Goal: Task Accomplishment & Management: Manage account settings

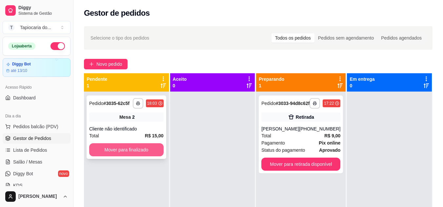
click at [146, 152] on button "Mover para finalizado" at bounding box center [126, 150] width 74 height 13
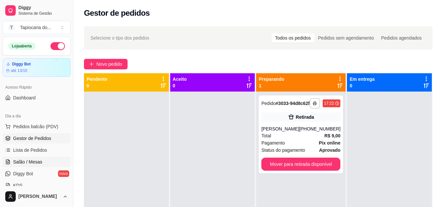
click at [37, 161] on span "Salão / Mesas" at bounding box center [27, 162] width 29 height 7
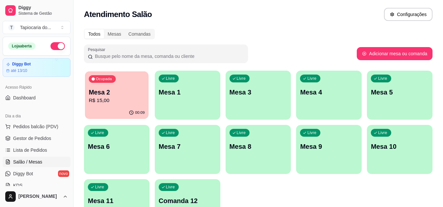
click at [121, 106] on div "Ocupada Mesa 2 R$ 15,00" at bounding box center [117, 88] width 64 height 35
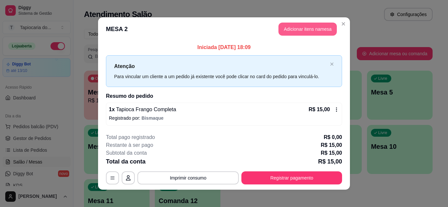
click at [285, 28] on button "Adicionar itens na mesa" at bounding box center [307, 29] width 58 height 13
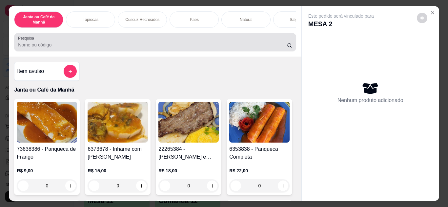
click at [63, 48] on input "Pesquisa" at bounding box center [152, 45] width 269 height 7
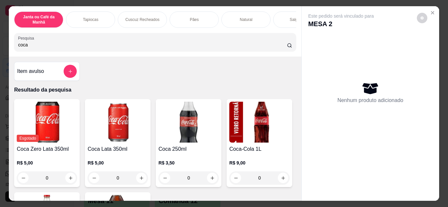
scroll to position [131, 0]
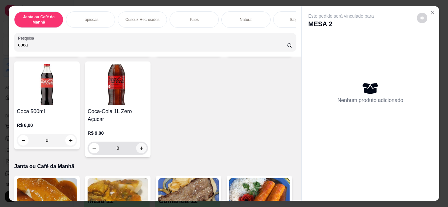
type input "coca"
click at [144, 146] on icon "increase-product-quantity" at bounding box center [141, 148] width 5 height 5
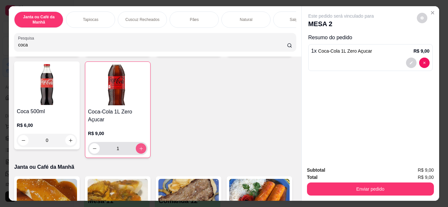
type input "1"
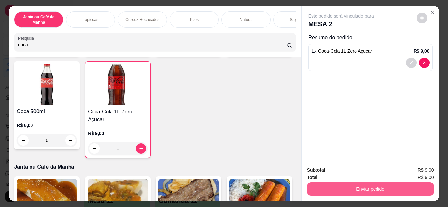
click at [315, 184] on button "Enviar pedido" at bounding box center [370, 189] width 127 height 13
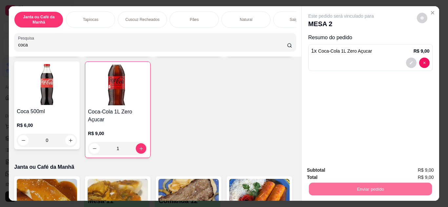
click at [415, 173] on button "Enviar pedido" at bounding box center [416, 171] width 37 height 12
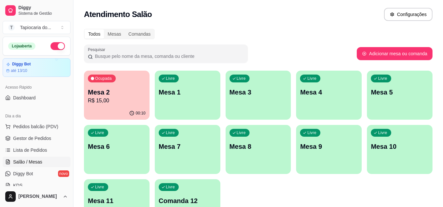
click at [182, 103] on div "Livre Mesa 1" at bounding box center [188, 91] width 66 height 41
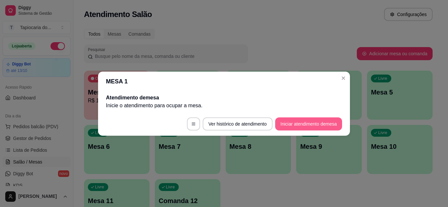
click at [283, 123] on button "Iniciar atendimento de mesa" at bounding box center [308, 124] width 67 height 13
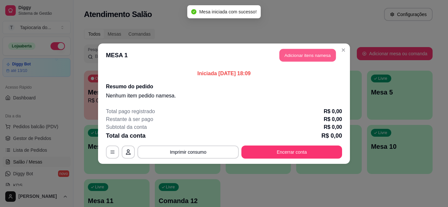
click at [287, 59] on button "Adicionar itens na mesa" at bounding box center [307, 55] width 56 height 13
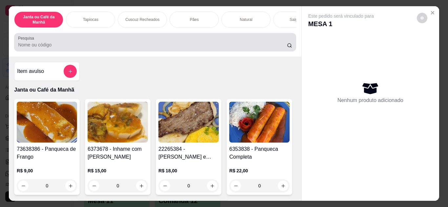
click at [133, 47] on input "Pesquisa" at bounding box center [152, 45] width 269 height 7
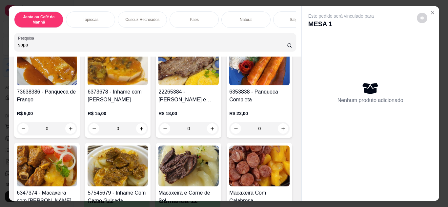
scroll to position [0, 0]
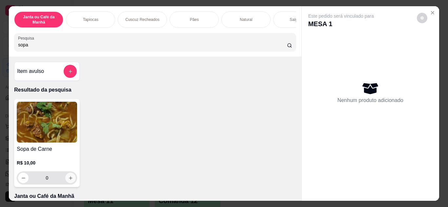
type input "sopa"
click at [68, 181] on icon "increase-product-quantity" at bounding box center [70, 178] width 5 height 5
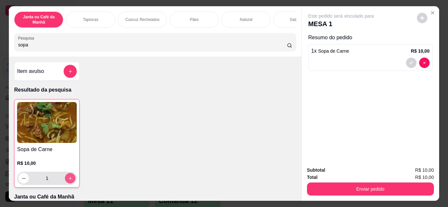
type input "1"
click at [68, 181] on icon "increase-product-quantity" at bounding box center [70, 179] width 4 height 4
type input "2"
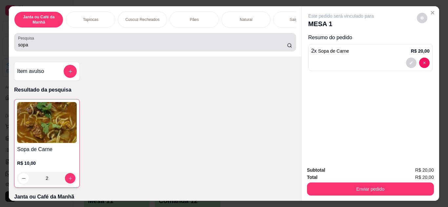
click at [77, 48] on input "sopa" at bounding box center [152, 45] width 269 height 7
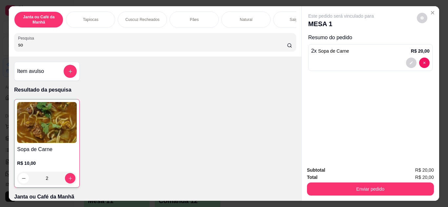
type input "s"
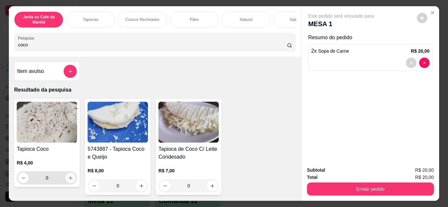
type input "coco"
click at [66, 184] on button "increase-product-quantity" at bounding box center [70, 178] width 10 height 10
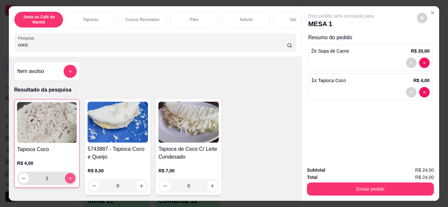
type input "1"
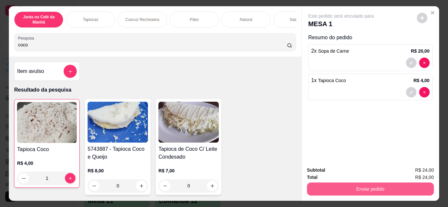
click at [323, 187] on button "Enviar pedido" at bounding box center [370, 189] width 127 height 13
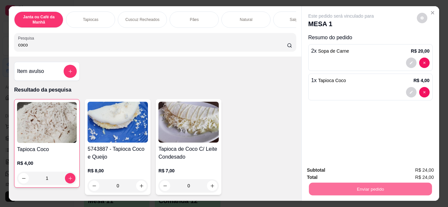
click at [413, 171] on button "Enviar pedido" at bounding box center [416, 171] width 37 height 12
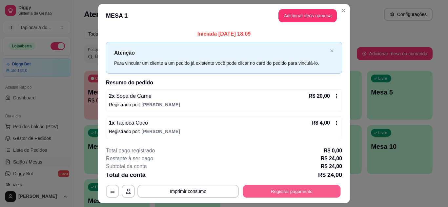
click at [293, 198] on button "Registrar pagamento" at bounding box center [292, 191] width 98 height 13
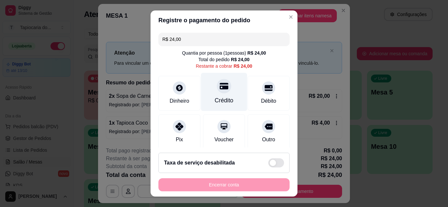
click at [228, 101] on div "Crédito" at bounding box center [224, 92] width 46 height 38
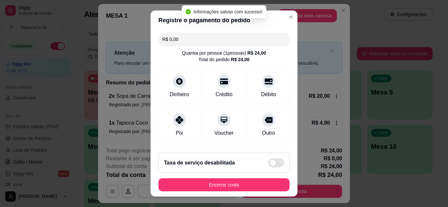
type input "R$ 0,00"
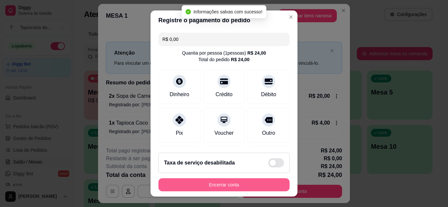
click at [258, 184] on button "Encerrar conta" at bounding box center [223, 185] width 131 height 13
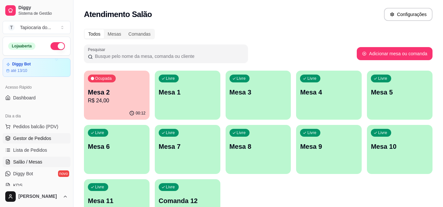
click at [43, 140] on span "Gestor de Pedidos" at bounding box center [32, 138] width 38 height 7
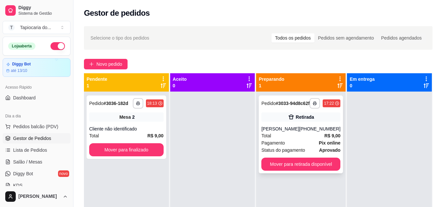
click at [291, 140] on div "Total R$ 9,00" at bounding box center [300, 135] width 79 height 7
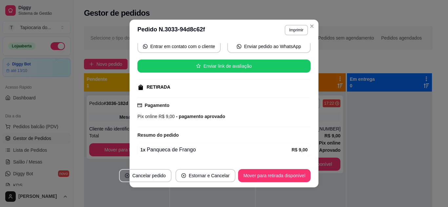
scroll to position [85, 0]
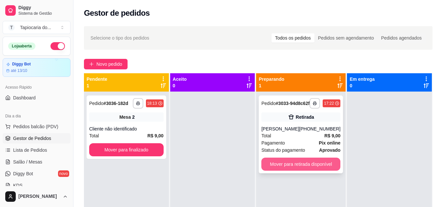
click at [327, 167] on button "Mover para retirada disponível" at bounding box center [300, 164] width 79 height 13
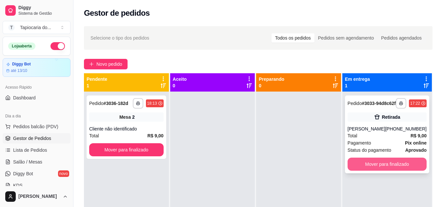
click at [363, 167] on button "Mover para finalizado" at bounding box center [386, 164] width 79 height 13
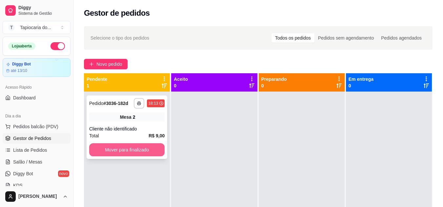
click at [136, 149] on button "Mover para finalizado" at bounding box center [126, 150] width 75 height 13
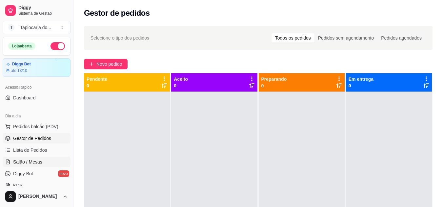
click at [34, 162] on span "Salão / Mesas" at bounding box center [27, 162] width 29 height 7
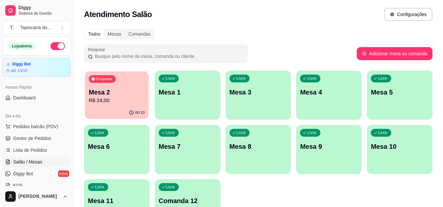
click at [122, 96] on p "Mesa 2" at bounding box center [117, 92] width 56 height 9
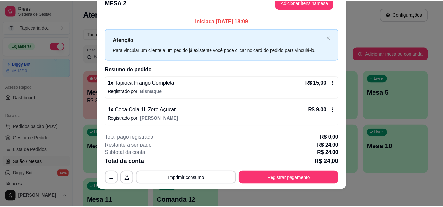
scroll to position [17, 0]
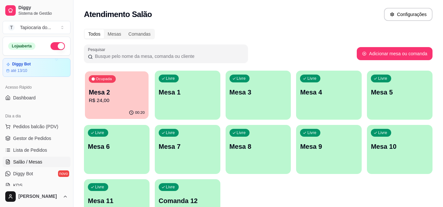
click at [102, 95] on p "Mesa 2" at bounding box center [117, 92] width 56 height 9
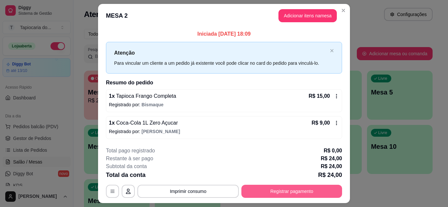
click at [288, 188] on button "Registrar pagamento" at bounding box center [291, 191] width 101 height 13
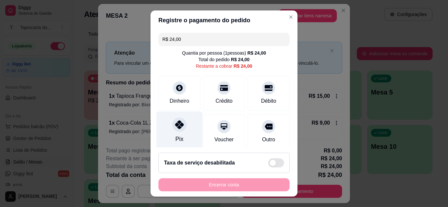
drag, startPoint x: 179, startPoint y: 130, endPoint x: 179, endPoint y: 138, distance: 8.5
click at [178, 129] on div at bounding box center [179, 125] width 14 height 14
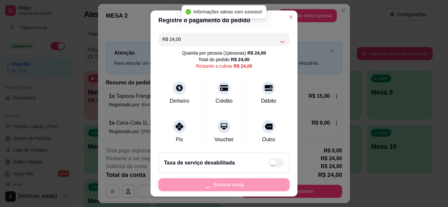
click at [227, 185] on button "Encerrar conta" at bounding box center [223, 185] width 131 height 13
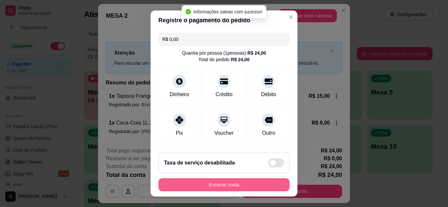
type input "R$ 0,00"
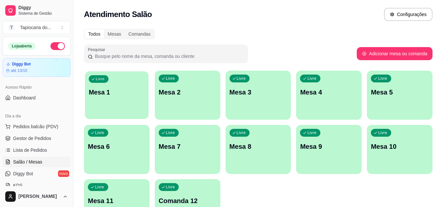
click at [118, 110] on div "Livre Mesa 1" at bounding box center [117, 91] width 64 height 40
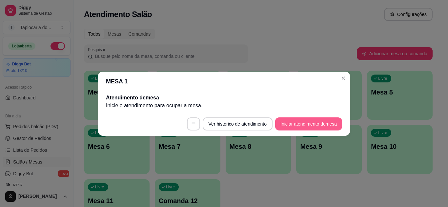
click at [322, 128] on button "Iniciar atendimento de mesa" at bounding box center [308, 124] width 67 height 13
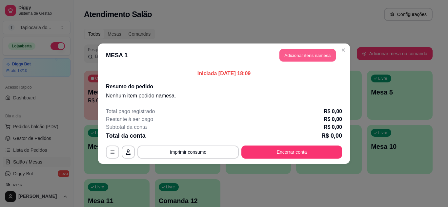
click at [298, 58] on button "Adicionar itens na mesa" at bounding box center [307, 55] width 56 height 13
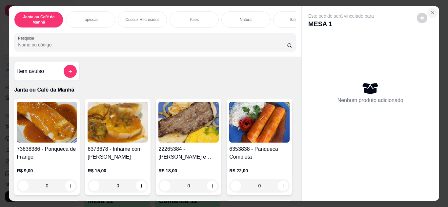
click at [432, 10] on icon "Close" at bounding box center [432, 12] width 5 height 5
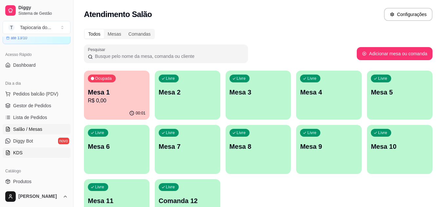
scroll to position [66, 0]
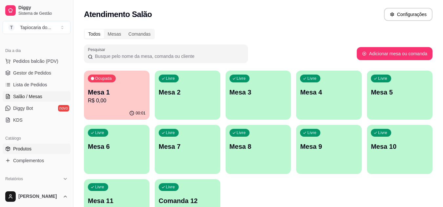
click at [29, 151] on span "Produtos" at bounding box center [22, 149] width 18 height 7
click at [13, 151] on span "Produtos" at bounding box center [22, 149] width 18 height 7
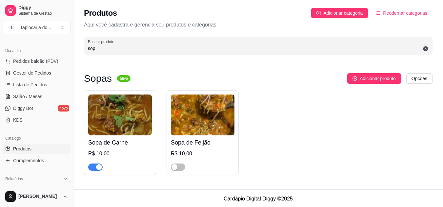
click at [219, 163] on div at bounding box center [203, 164] width 64 height 13
click at [174, 166] on div "button" at bounding box center [174, 168] width 6 height 6
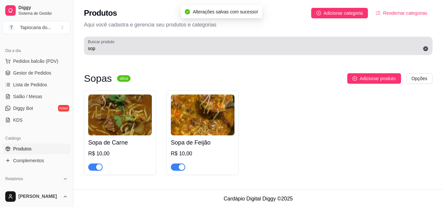
click at [130, 48] on input "sop" at bounding box center [258, 48] width 341 height 7
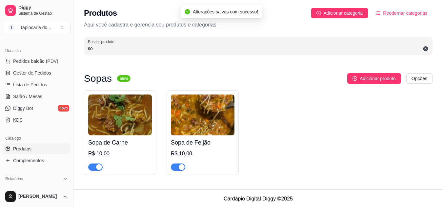
type input "s"
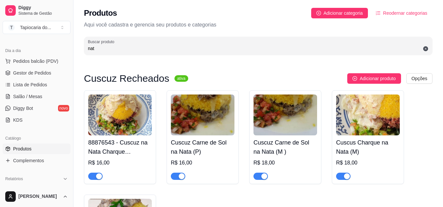
type input "nat"
click at [93, 173] on div at bounding box center [120, 173] width 64 height 13
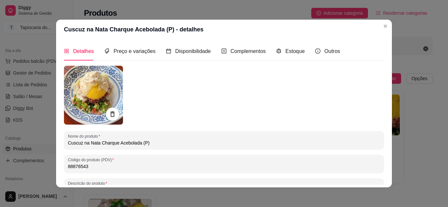
click at [182, 177] on div "Nome do produto Cuscuz na Nata Charque Acebolada (P) Código do produto (PDV) 88…" at bounding box center [224, 173] width 320 height 215
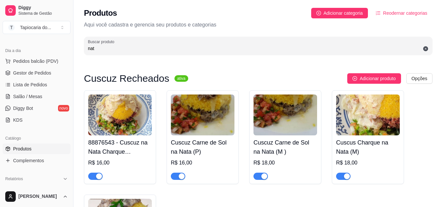
click at [98, 177] on div "button" at bounding box center [99, 177] width 6 height 6
click at [181, 178] on div "button" at bounding box center [182, 177] width 6 height 6
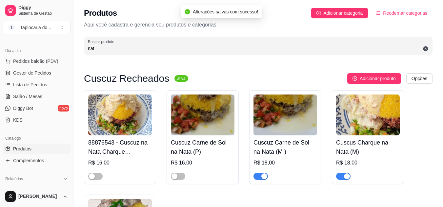
click at [266, 174] on div "button" at bounding box center [264, 177] width 6 height 6
click at [348, 177] on div "button" at bounding box center [347, 177] width 6 height 6
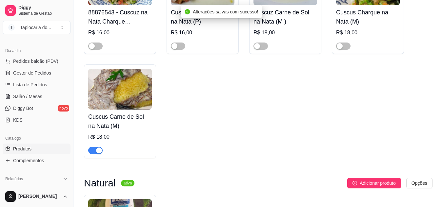
scroll to position [131, 0]
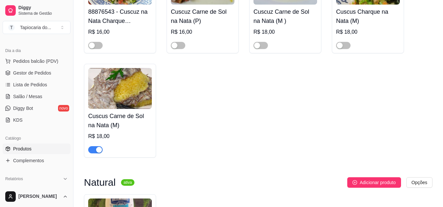
click at [96, 151] on div "button" at bounding box center [99, 150] width 6 height 6
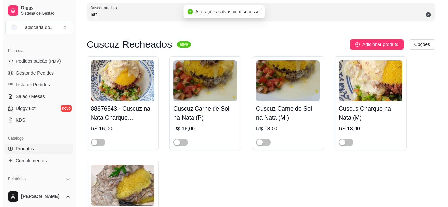
scroll to position [0, 0]
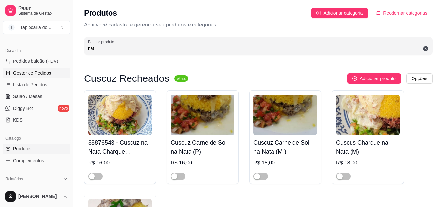
click at [35, 71] on span "Gestor de Pedidos" at bounding box center [32, 73] width 38 height 7
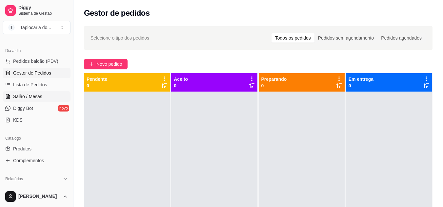
click at [27, 94] on span "Salão / Mesas" at bounding box center [27, 96] width 29 height 7
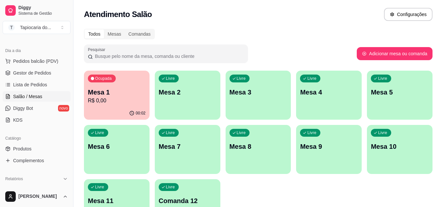
click at [128, 97] on div "Mesa 1 R$ 0,00" at bounding box center [117, 96] width 58 height 17
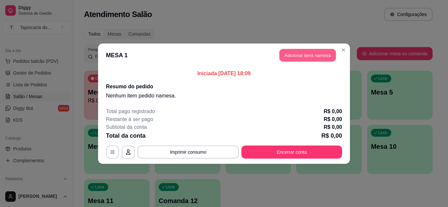
click at [321, 53] on button "Adicionar itens na mesa" at bounding box center [307, 55] width 56 height 13
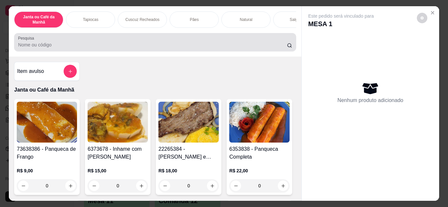
click at [169, 48] on input "Pesquisa" at bounding box center [152, 45] width 269 height 7
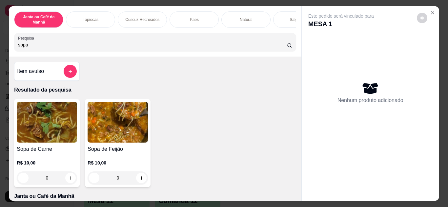
click at [162, 47] on input "sopa" at bounding box center [152, 45] width 269 height 7
type input "sopa"
click at [138, 184] on button "increase-product-quantity" at bounding box center [141, 178] width 10 height 10
click at [101, 42] on div "sopa" at bounding box center [155, 42] width 274 height 13
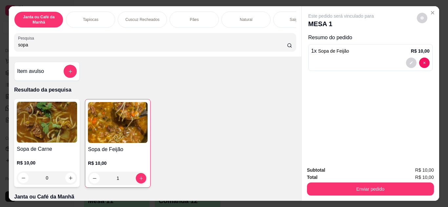
type input "1"
type input "s"
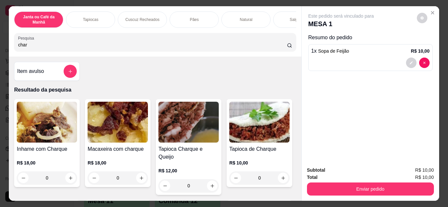
click at [54, 48] on input "char" at bounding box center [152, 45] width 269 height 7
type input "char"
click at [210, 184] on icon "increase-product-quantity" at bounding box center [212, 186] width 5 height 5
type input "1"
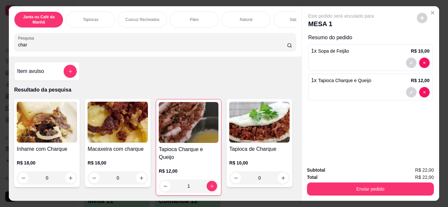
click at [187, 44] on input "char" at bounding box center [152, 45] width 269 height 7
type input "c"
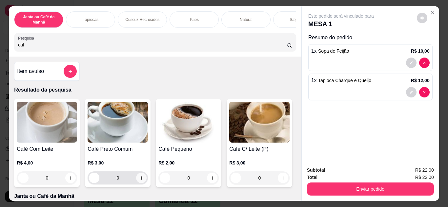
type input "caf"
click at [136, 183] on button "increase-product-quantity" at bounding box center [141, 178] width 10 height 10
click at [139, 181] on icon "increase-product-quantity" at bounding box center [141, 178] width 5 height 5
type input "2"
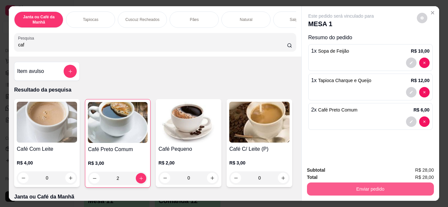
click at [343, 185] on button "Enviar pedido" at bounding box center [370, 189] width 127 height 13
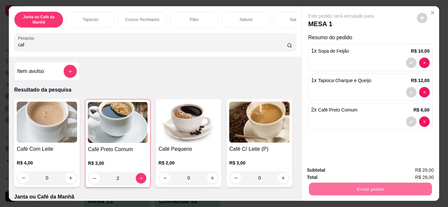
click at [420, 168] on button "Enviar pedido" at bounding box center [416, 171] width 37 height 12
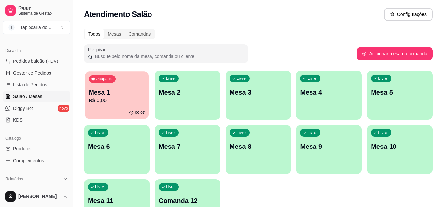
click at [128, 103] on div "Ocupada Mesa 1 R$ 0,00" at bounding box center [117, 88] width 64 height 35
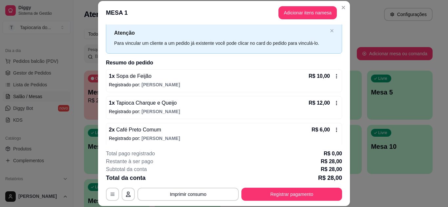
scroll to position [21, 0]
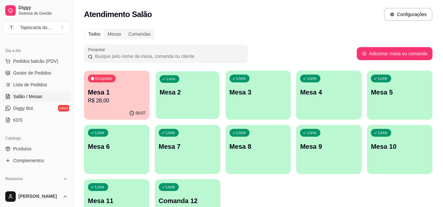
click at [212, 105] on div "Livre Mesa 2" at bounding box center [188, 91] width 64 height 40
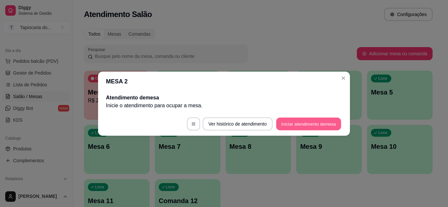
click at [306, 122] on button "Iniciar atendimento de mesa" at bounding box center [308, 124] width 65 height 13
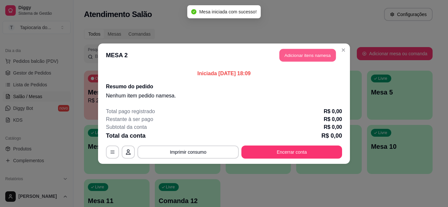
click at [316, 57] on button "Adicionar itens na mesa" at bounding box center [307, 55] width 56 height 13
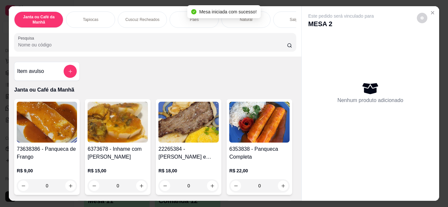
click at [168, 48] on input "Pesquisa" at bounding box center [152, 45] width 269 height 7
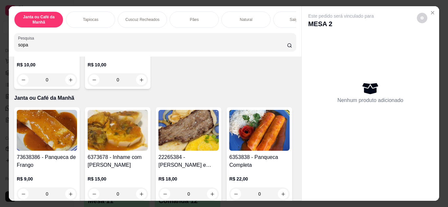
scroll to position [0, 0]
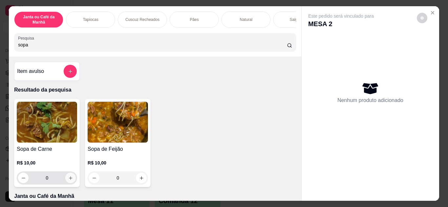
type input "sopa"
click at [69, 180] on icon "increase-product-quantity" at bounding box center [70, 178] width 3 height 3
click at [68, 180] on icon "increase-product-quantity" at bounding box center [70, 178] width 5 height 5
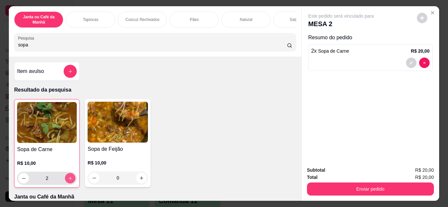
type input "2"
click at [165, 44] on input "sopa" at bounding box center [152, 45] width 269 height 7
type input "s"
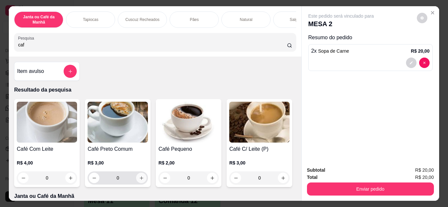
type input "caf"
click at [139, 181] on icon "increase-product-quantity" at bounding box center [141, 178] width 5 height 5
click at [69, 181] on icon "increase-product-quantity" at bounding box center [70, 178] width 5 height 5
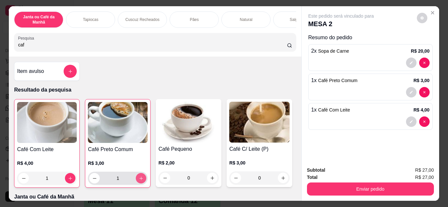
type input "1"
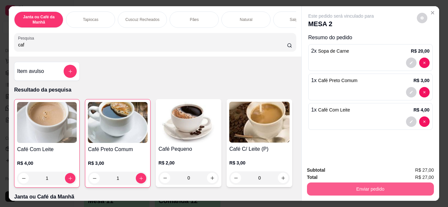
click at [324, 184] on button "Enviar pedido" at bounding box center [370, 189] width 127 height 13
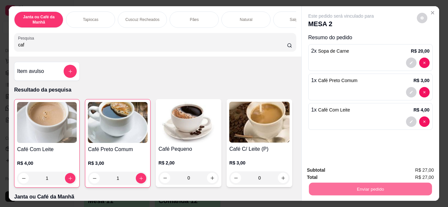
click at [428, 170] on button "Enviar pedido" at bounding box center [416, 171] width 37 height 12
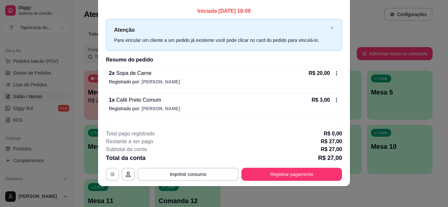
scroll to position [21, 0]
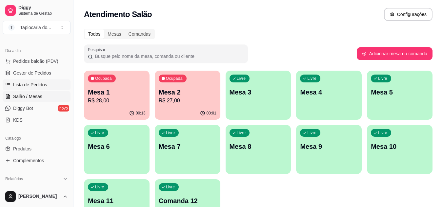
click at [36, 85] on span "Lista de Pedidos" at bounding box center [30, 85] width 34 height 7
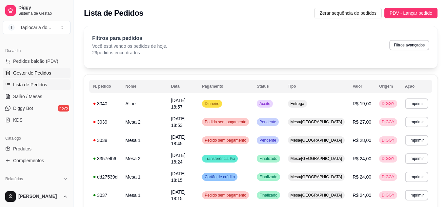
click at [38, 75] on span "Gestor de Pedidos" at bounding box center [32, 73] width 38 height 7
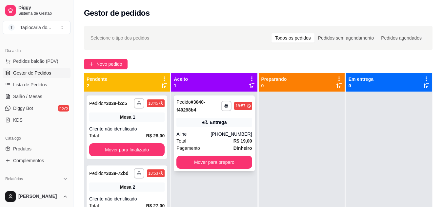
click at [202, 138] on div "Total R$ 19,00" at bounding box center [213, 141] width 75 height 7
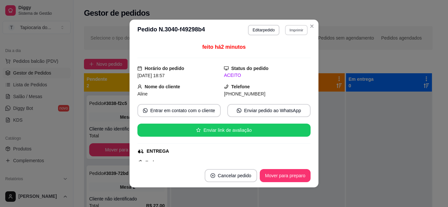
click at [291, 33] on button "Imprimir" at bounding box center [296, 30] width 23 height 10
click at [282, 53] on button "Impressora" at bounding box center [282, 53] width 46 height 10
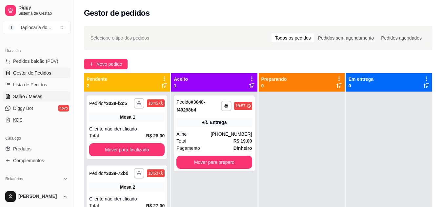
click at [23, 98] on span "Salão / Mesas" at bounding box center [27, 96] width 29 height 7
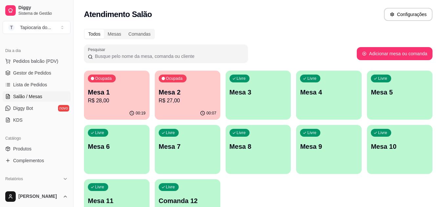
click at [126, 104] on p "R$ 28,00" at bounding box center [117, 101] width 58 height 8
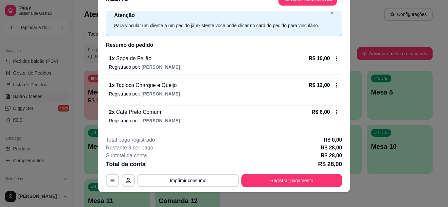
scroll to position [20, 0]
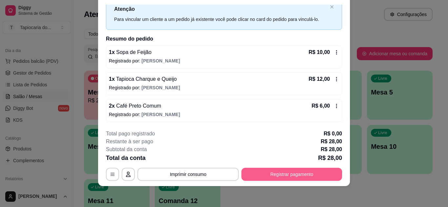
click at [328, 177] on button "Registrar pagamento" at bounding box center [291, 174] width 101 height 13
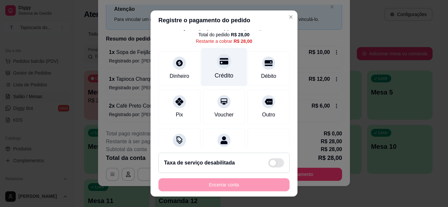
scroll to position [0, 0]
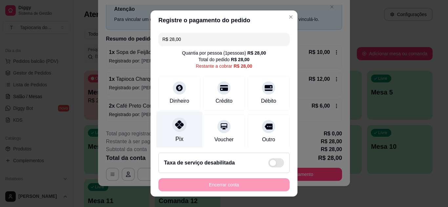
click at [180, 127] on div at bounding box center [179, 125] width 14 height 14
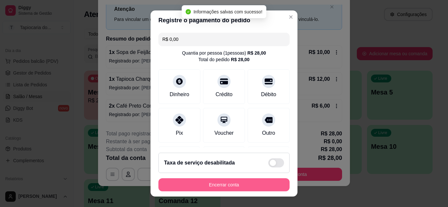
type input "R$ 0,00"
click at [237, 185] on button "Encerrar conta" at bounding box center [223, 185] width 127 height 13
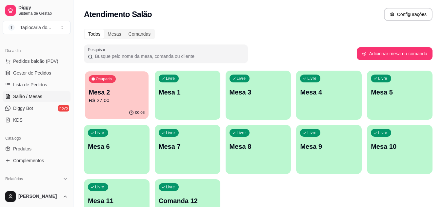
click at [113, 108] on div "00:08" at bounding box center [117, 113] width 64 height 12
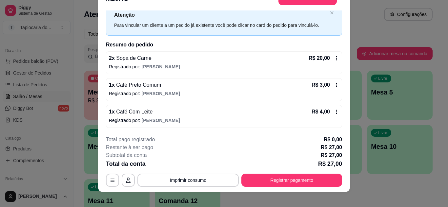
scroll to position [20, 0]
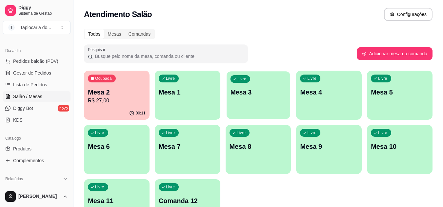
click at [262, 101] on div "Livre Mesa 3" at bounding box center [258, 91] width 64 height 40
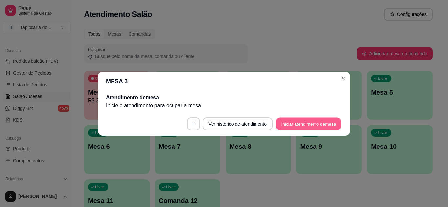
click at [325, 125] on button "Iniciar atendimento de mesa" at bounding box center [308, 124] width 65 height 13
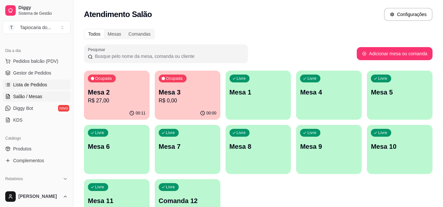
click at [35, 85] on span "Lista de Pedidos" at bounding box center [30, 85] width 34 height 7
click at [40, 69] on link "Gestor de Pedidos" at bounding box center [37, 73] width 68 height 10
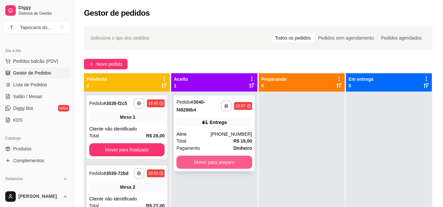
click at [192, 157] on button "Mover para preparo" at bounding box center [213, 162] width 75 height 13
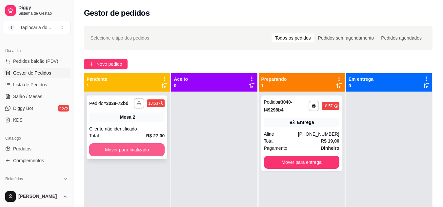
click at [141, 149] on button "Mover para finalizado" at bounding box center [126, 150] width 75 height 13
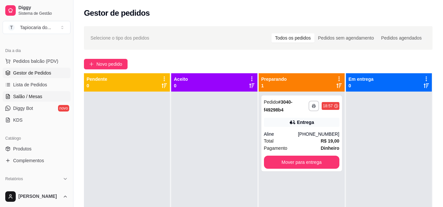
click at [29, 97] on span "Salão / Mesas" at bounding box center [27, 96] width 29 height 7
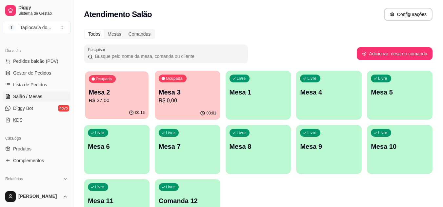
click at [120, 98] on p "R$ 27,00" at bounding box center [117, 101] width 56 height 8
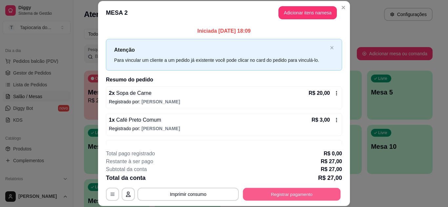
click at [291, 197] on button "Registrar pagamento" at bounding box center [292, 194] width 98 height 13
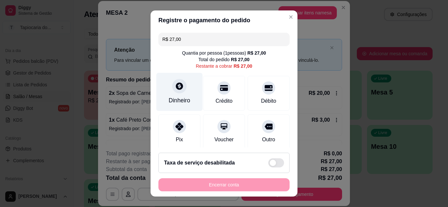
click at [175, 104] on div "Dinheiro" at bounding box center [179, 100] width 22 height 9
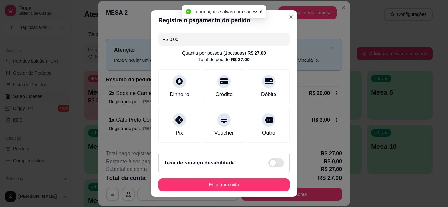
type input "R$ 0,00"
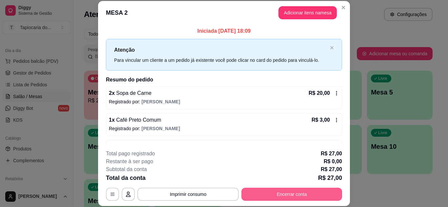
click at [309, 193] on button "Encerrar conta" at bounding box center [291, 194] width 101 height 13
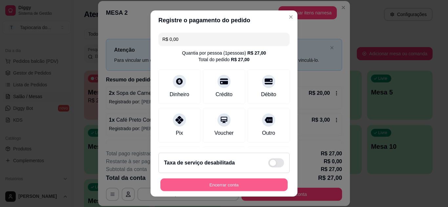
click at [251, 185] on button "Encerrar conta" at bounding box center [223, 185] width 127 height 13
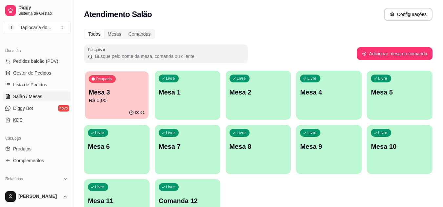
click at [126, 108] on div "00:01" at bounding box center [117, 113] width 64 height 12
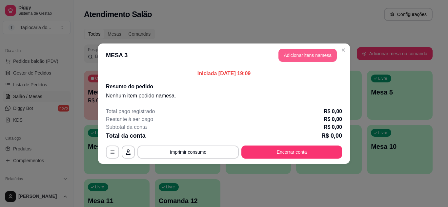
click at [287, 57] on button "Adicionar itens na mesa" at bounding box center [307, 55] width 58 height 13
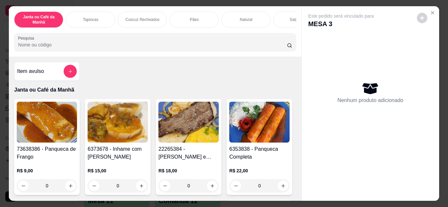
click at [212, 51] on div "Pesquisa" at bounding box center [155, 42] width 282 height 18
click at [68, 74] on icon "add-separate-item" at bounding box center [70, 71] width 5 height 5
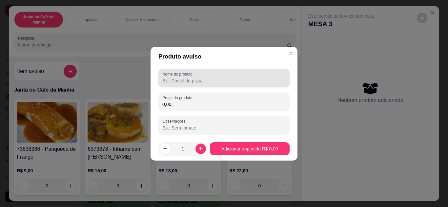
click at [194, 81] on input "Nome do produto" at bounding box center [223, 81] width 123 height 7
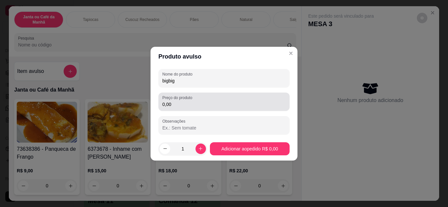
type input "bigbig"
click at [190, 105] on input "0,00" at bounding box center [223, 104] width 123 height 7
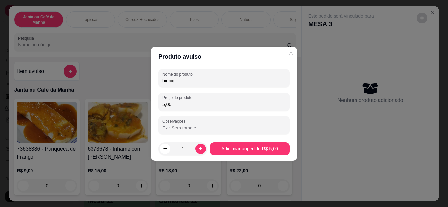
type input "0,50"
click at [196, 105] on input "0,50" at bounding box center [223, 104] width 123 height 7
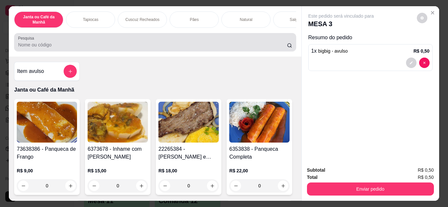
click at [103, 46] on input "Pesquisa" at bounding box center [152, 45] width 269 height 7
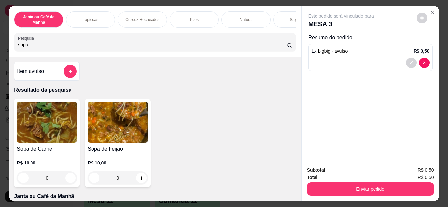
click at [113, 48] on input "sopa" at bounding box center [152, 45] width 269 height 7
type input "sopa"
click at [140, 180] on icon "increase-product-quantity" at bounding box center [142, 179] width 4 height 4
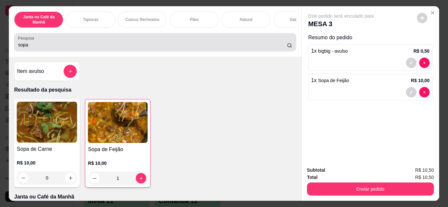
type input "1"
click at [51, 45] on input "sopa" at bounding box center [152, 45] width 269 height 7
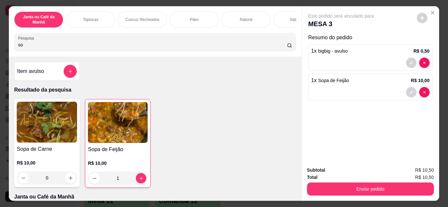
type input "s"
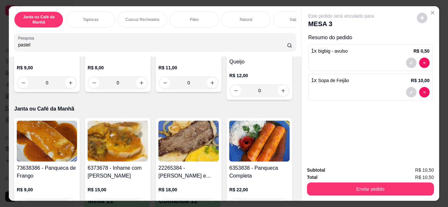
scroll to position [131, 0]
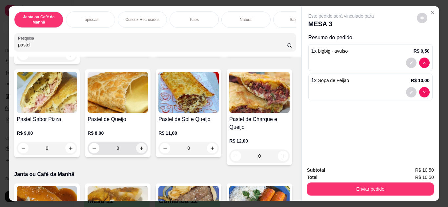
type input "pastel"
click at [144, 150] on icon "increase-product-quantity" at bounding box center [141, 148] width 5 height 5
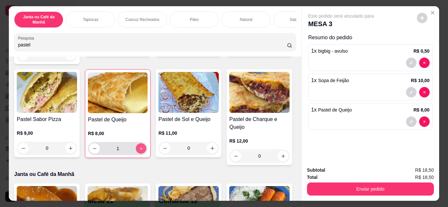
type input "1"
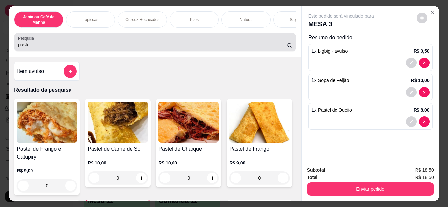
click at [97, 47] on input "pastel" at bounding box center [152, 45] width 269 height 7
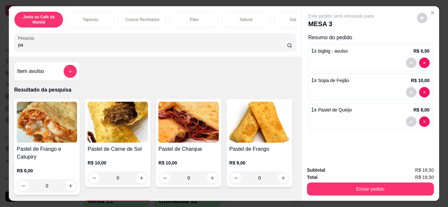
type input "p"
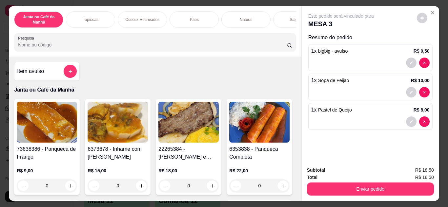
click at [121, 47] on input "Pesquisa" at bounding box center [152, 45] width 269 height 7
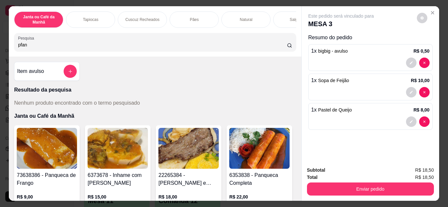
click at [122, 48] on input "pfan" at bounding box center [152, 45] width 269 height 7
type input "p"
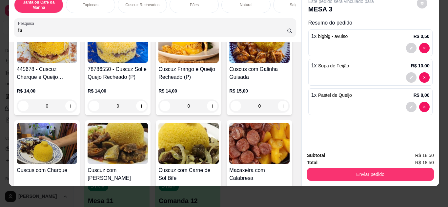
scroll to position [1082, 0]
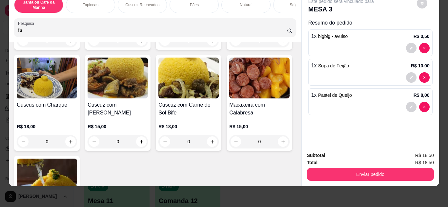
type input "fa"
type input "1"
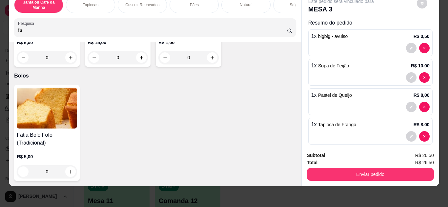
scroll to position [4485, 0]
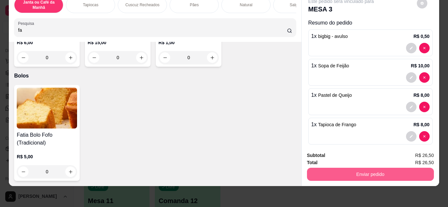
click at [353, 171] on button "Enviar pedido" at bounding box center [370, 174] width 127 height 13
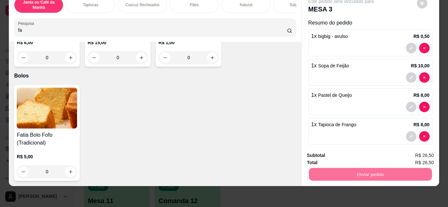
click at [304, 88] on div "Este pedido será vinculado para MESA 3 Resumo do pedido 1 x bigbig - avulso R$ …" at bounding box center [370, 68] width 137 height 155
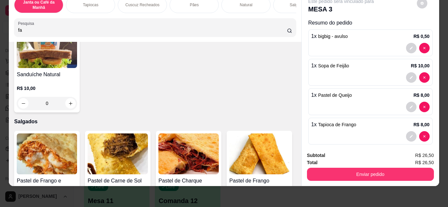
scroll to position [1601, 0]
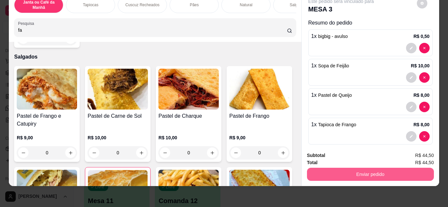
type input "1"
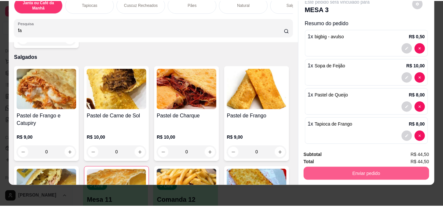
scroll to position [1601, 0]
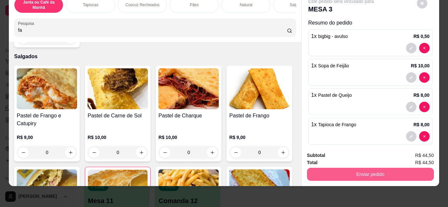
click at [350, 171] on button "Enviar pedido" at bounding box center [370, 174] width 127 height 13
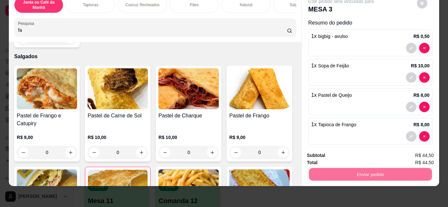
click at [364, 153] on button "Registrar cliente" at bounding box center [373, 153] width 42 height 12
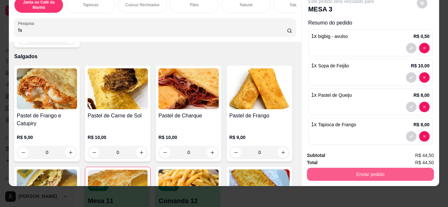
click at [375, 168] on button "Enviar pedido" at bounding box center [370, 174] width 127 height 13
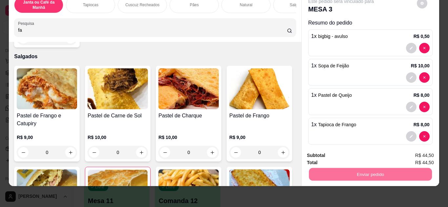
click at [427, 154] on button "Enviar pedido" at bounding box center [416, 153] width 37 height 12
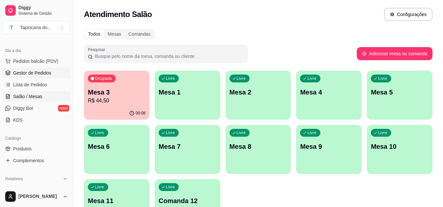
click at [36, 73] on span "Gestor de Pedidos" at bounding box center [32, 73] width 38 height 7
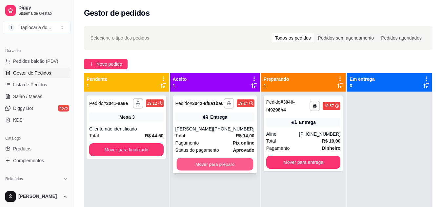
click at [198, 170] on button "Mover para preparo" at bounding box center [214, 164] width 77 height 13
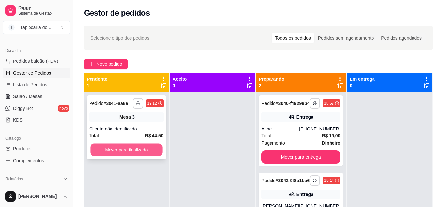
click at [153, 151] on button "Mover para finalizado" at bounding box center [126, 150] width 72 height 13
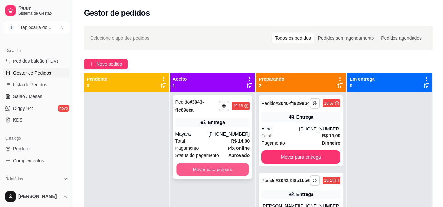
click at [189, 167] on button "Mover para preparo" at bounding box center [212, 170] width 72 height 13
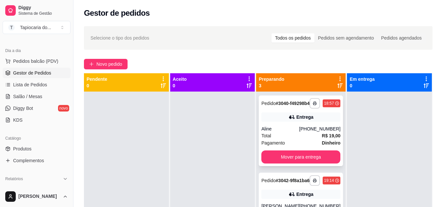
click at [282, 138] on div "Total R$ 19,00" at bounding box center [300, 135] width 79 height 7
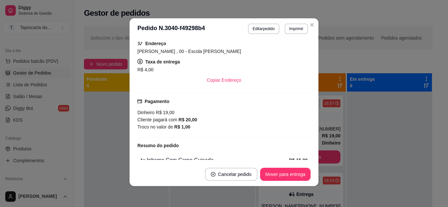
scroll to position [85, 0]
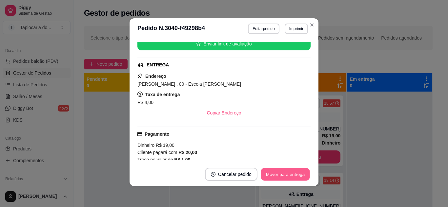
click at [293, 175] on button "Mover para entrega" at bounding box center [285, 174] width 49 height 13
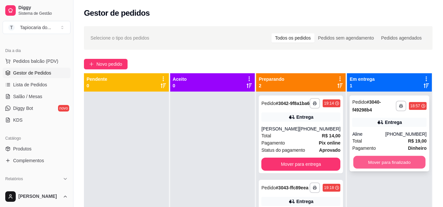
click at [369, 158] on button "Mover para finalizado" at bounding box center [389, 162] width 72 height 13
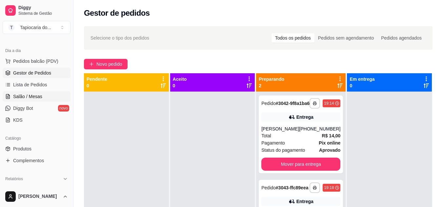
click at [27, 96] on span "Salão / Mesas" at bounding box center [27, 96] width 29 height 7
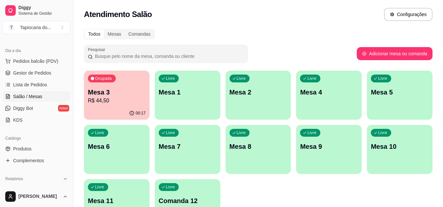
click at [108, 94] on p "Mesa 3" at bounding box center [117, 92] width 58 height 9
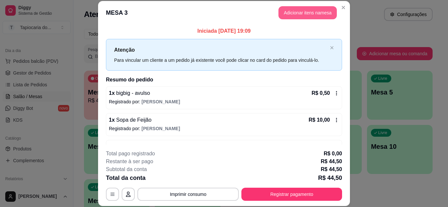
click at [293, 13] on button "Adicionar itens na mesa" at bounding box center [307, 12] width 58 height 13
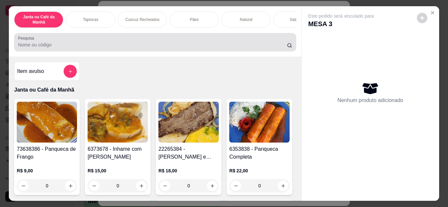
click at [45, 47] on input "Pesquisa" at bounding box center [152, 45] width 269 height 7
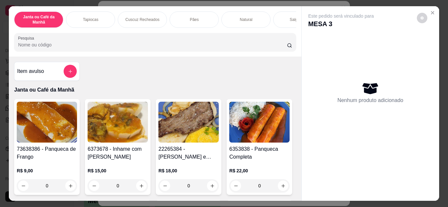
type input "q"
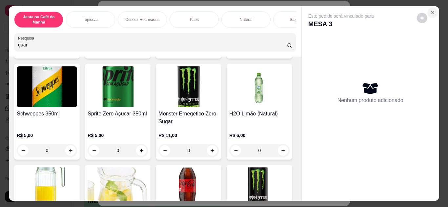
type input "guar"
click at [430, 10] on icon "Close" at bounding box center [432, 12] width 5 height 5
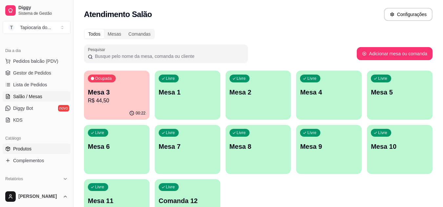
click at [24, 146] on span "Produtos" at bounding box center [22, 149] width 18 height 7
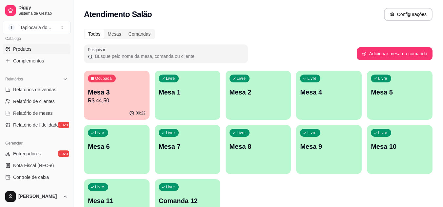
scroll to position [164, 0]
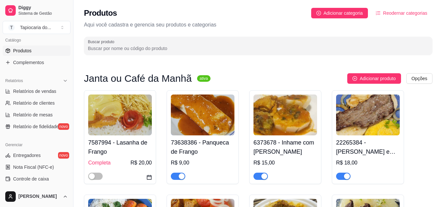
scroll to position [262, 0]
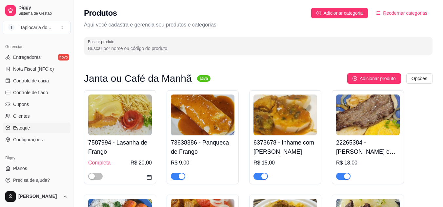
click at [35, 130] on link "Estoque" at bounding box center [37, 128] width 68 height 10
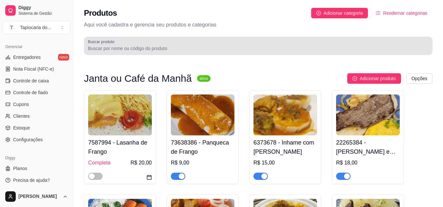
click at [102, 45] on div at bounding box center [258, 45] width 341 height 13
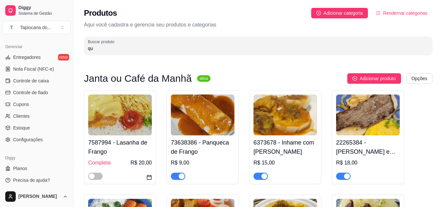
type input "qua"
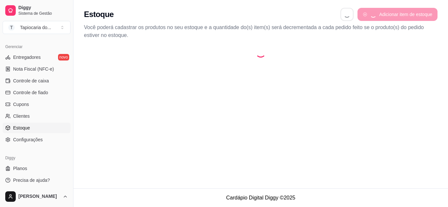
select select "QUANTITY_ORDER"
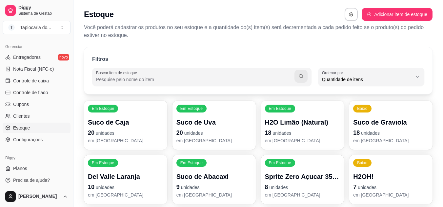
scroll to position [6, 0]
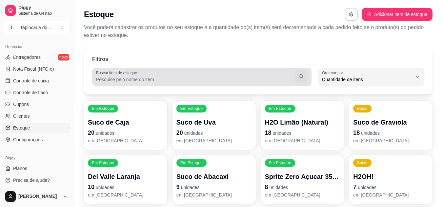
click at [126, 80] on input "Buscar item de estoque" at bounding box center [195, 79] width 198 height 7
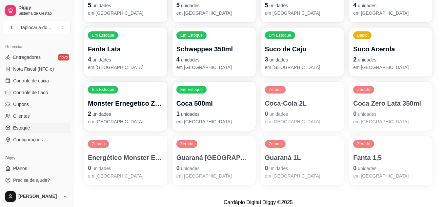
scroll to position [295, 0]
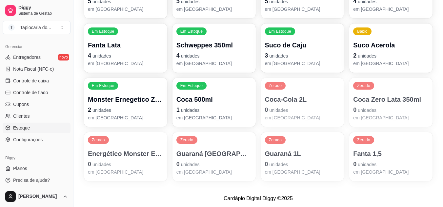
type input "gua"
click at [394, 111] on p "0 unidades" at bounding box center [390, 110] width 73 height 9
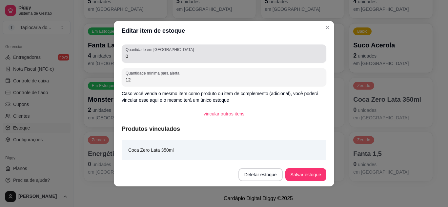
click at [143, 55] on input "0" at bounding box center [224, 56] width 197 height 7
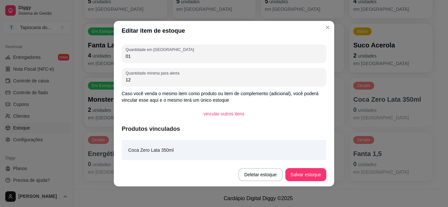
type input "0"
type input "12"
click at [307, 173] on button "Salvar estoque" at bounding box center [305, 174] width 40 height 13
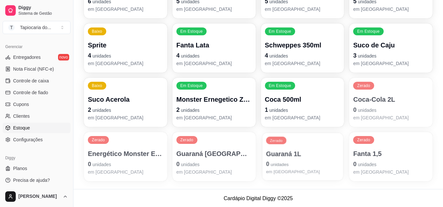
click at [290, 160] on div "Guaraná 1L 0 unidades em [GEOGRAPHIC_DATA]" at bounding box center [302, 163] width 73 height 26
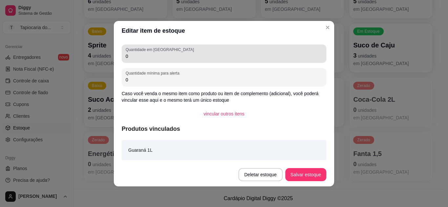
click at [147, 60] on div "Quantidade em estoque 0" at bounding box center [224, 54] width 205 height 18
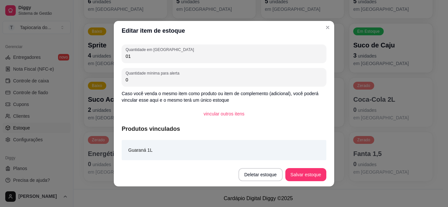
type input "0"
type input "1"
click at [318, 179] on button "Salvar estoque" at bounding box center [305, 174] width 41 height 13
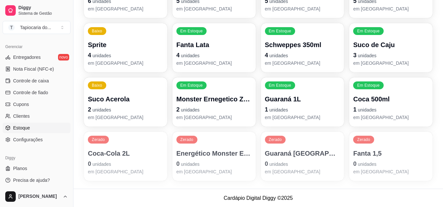
scroll to position [296, 0]
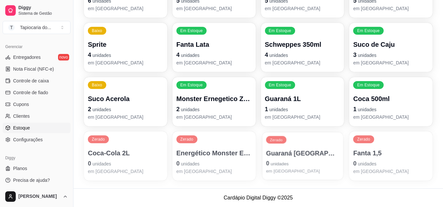
click at [318, 150] on p "Guaraná [GEOGRAPHIC_DATA] 350ml" at bounding box center [302, 153] width 73 height 9
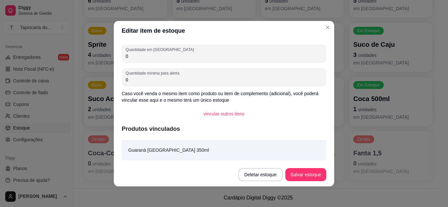
click at [167, 56] on input "0" at bounding box center [224, 56] width 197 height 7
type input "0"
type input "12"
click at [296, 177] on button "Salvar estoque" at bounding box center [305, 174] width 40 height 13
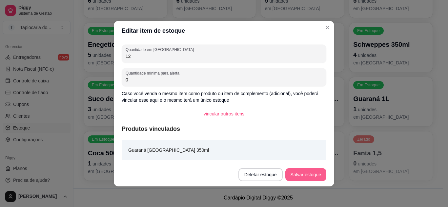
click at [302, 180] on button "Salvar estoque" at bounding box center [305, 174] width 41 height 13
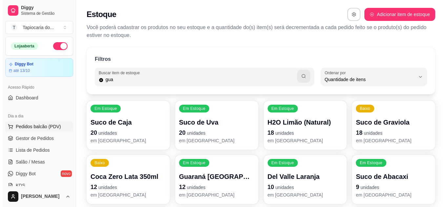
scroll to position [98, 0]
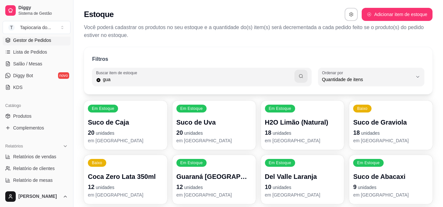
click at [46, 40] on span "Gestor de Pedidos" at bounding box center [32, 40] width 38 height 7
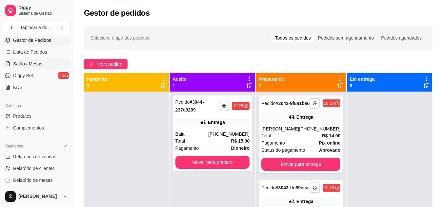
click at [32, 64] on span "Salão / Mesas" at bounding box center [27, 64] width 29 height 7
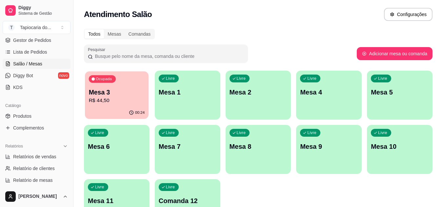
click at [116, 103] on p "R$ 44,50" at bounding box center [117, 101] width 56 height 8
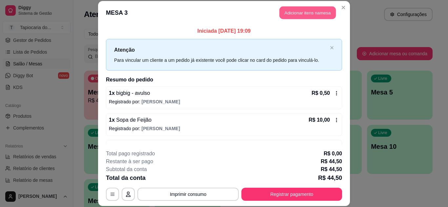
click at [302, 13] on button "Adicionar itens na mesa" at bounding box center [307, 13] width 56 height 13
click at [248, 47] on input "Pesquisa" at bounding box center [152, 45] width 269 height 7
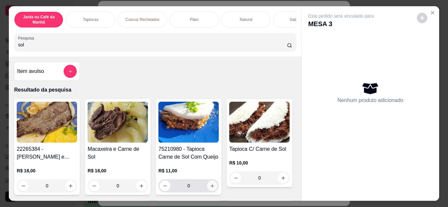
type input "sol"
click at [213, 190] on button "increase-product-quantity" at bounding box center [212, 186] width 10 height 10
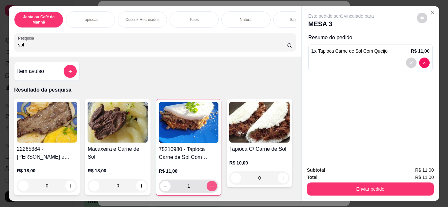
type input "1"
click at [125, 49] on div "sol" at bounding box center [155, 42] width 274 height 13
type input "s"
click at [113, 48] on input "Pesquisa" at bounding box center [152, 45] width 269 height 7
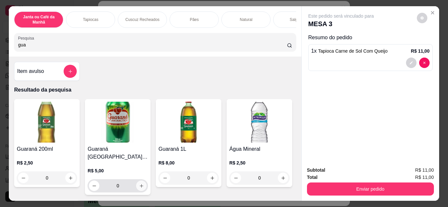
type input "gua"
click at [136, 181] on button "increase-product-quantity" at bounding box center [141, 186] width 10 height 10
click at [210, 180] on icon "increase-product-quantity" at bounding box center [212, 178] width 5 height 5
type input "1"
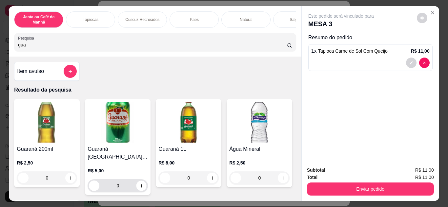
type input "1"
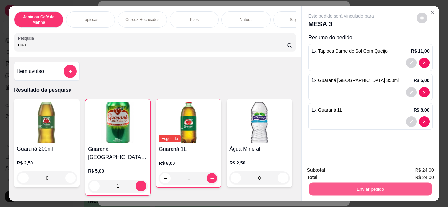
click at [347, 183] on button "Enviar pedido" at bounding box center [369, 189] width 123 height 13
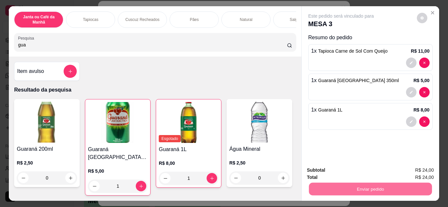
click at [417, 171] on button "Enviar pedido" at bounding box center [417, 171] width 36 height 12
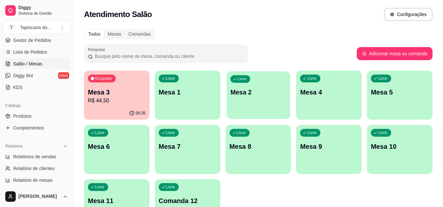
click at [233, 95] on p "Mesa 2" at bounding box center [258, 92] width 56 height 9
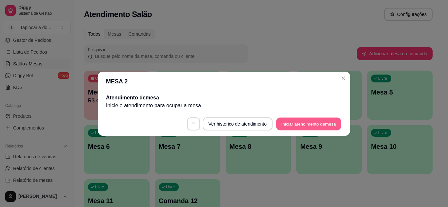
click at [294, 127] on button "Iniciar atendimento de mesa" at bounding box center [308, 124] width 65 height 13
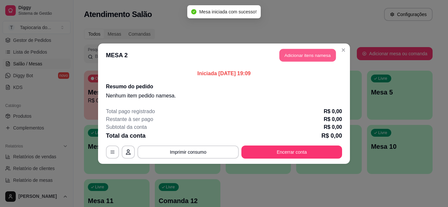
click at [297, 56] on button "Adicionar itens na mesa" at bounding box center [307, 55] width 56 height 13
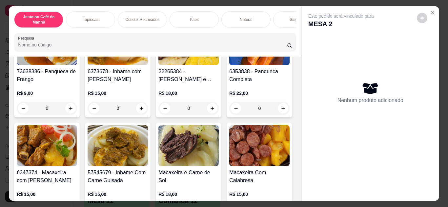
scroll to position [131, 0]
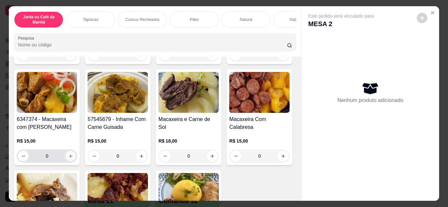
click at [73, 159] on icon "increase-product-quantity" at bounding box center [70, 156] width 5 height 5
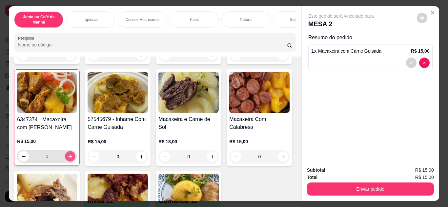
type input "1"
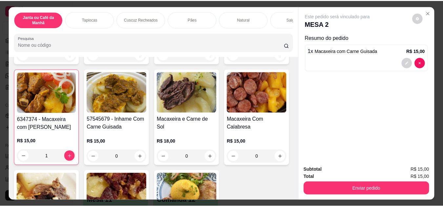
scroll to position [0, 0]
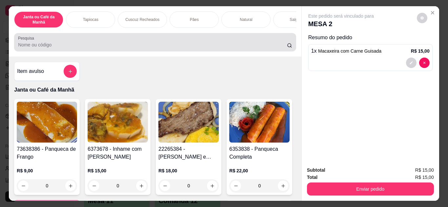
click at [128, 45] on input "Pesquisa" at bounding box center [152, 45] width 269 height 7
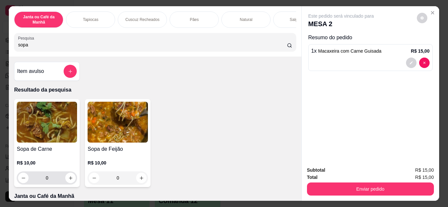
type input "sopa"
click at [66, 182] on button "increase-product-quantity" at bounding box center [71, 178] width 10 height 10
click at [68, 181] on icon "increase-product-quantity" at bounding box center [70, 178] width 5 height 5
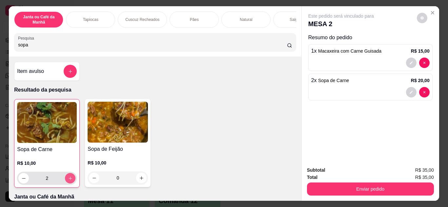
type input "2"
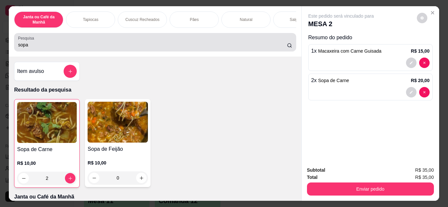
click at [72, 51] on div "Pesquisa sopa" at bounding box center [155, 42] width 282 height 18
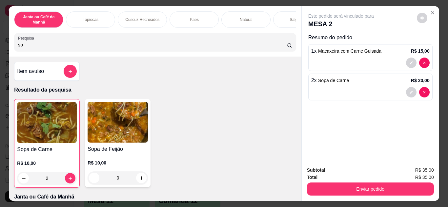
type input "s"
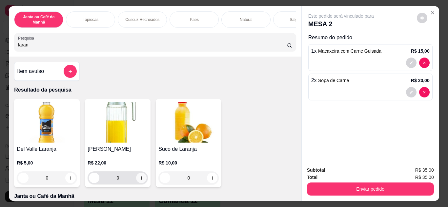
type input "laran"
click at [139, 184] on button "increase-product-quantity" at bounding box center [141, 178] width 10 height 10
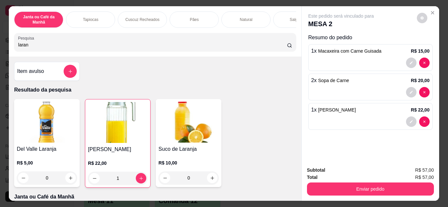
type input "1"
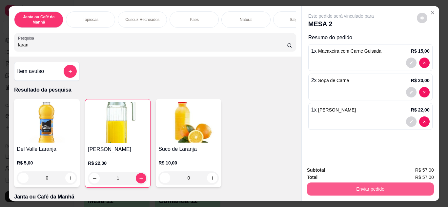
click at [329, 189] on button "Enviar pedido" at bounding box center [370, 189] width 127 height 13
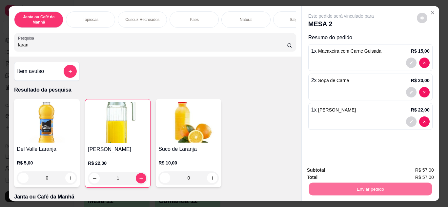
click at [415, 173] on button "Enviar pedido" at bounding box center [416, 171] width 37 height 12
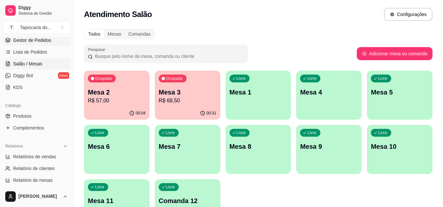
click at [32, 40] on span "Gestor de Pedidos" at bounding box center [32, 40] width 38 height 7
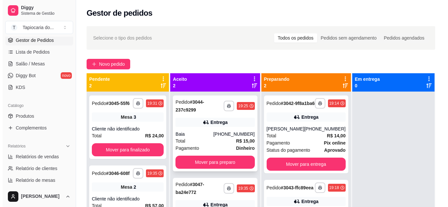
scroll to position [18, 0]
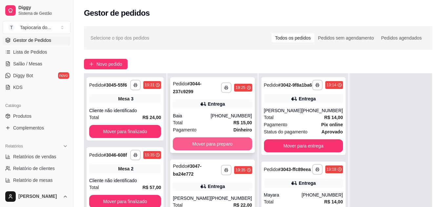
click at [208, 139] on button "Mover para preparo" at bounding box center [212, 144] width 79 height 13
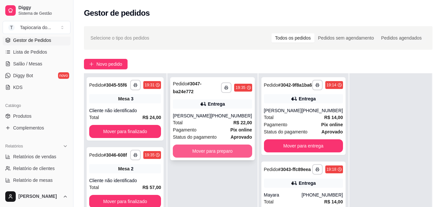
click at [206, 148] on button "Mover para preparo" at bounding box center [212, 151] width 79 height 13
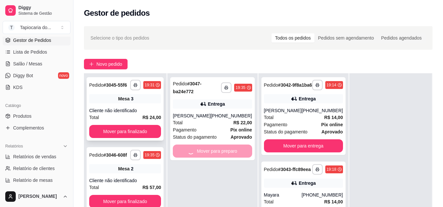
click at [109, 128] on button "Mover para finalizado" at bounding box center [125, 131] width 72 height 13
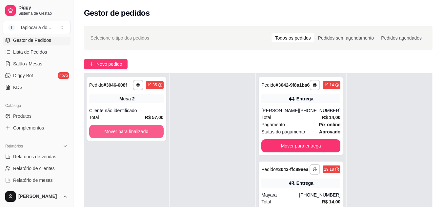
click at [117, 133] on button "Mover para finalizado" at bounding box center [126, 131] width 74 height 13
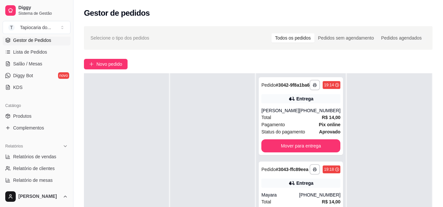
click at [117, 133] on div at bounding box center [126, 176] width 85 height 207
click at [16, 64] on span "Salão / Mesas" at bounding box center [27, 64] width 29 height 7
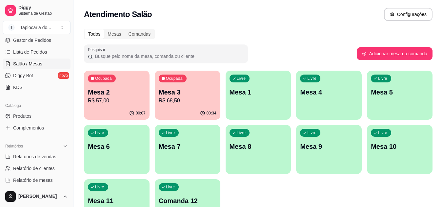
click at [190, 96] on p "Mesa 3" at bounding box center [188, 92] width 58 height 9
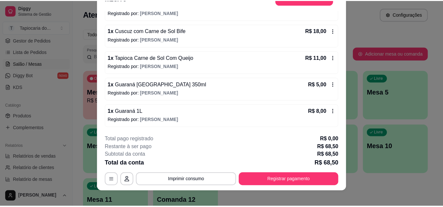
scroll to position [20, 0]
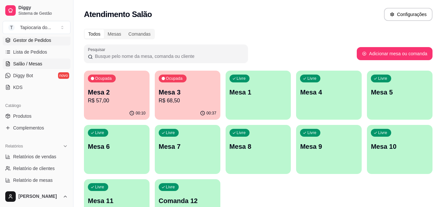
click at [33, 38] on span "Gestor de Pedidos" at bounding box center [32, 40] width 38 height 7
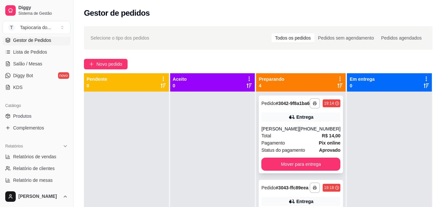
click at [278, 154] on span "Status do pagamento" at bounding box center [283, 150] width 44 height 7
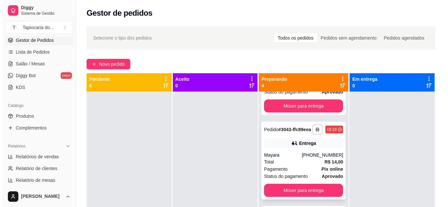
scroll to position [66, 0]
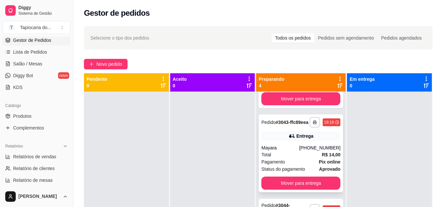
click at [308, 151] on div "[PHONE_NUMBER]" at bounding box center [319, 148] width 41 height 7
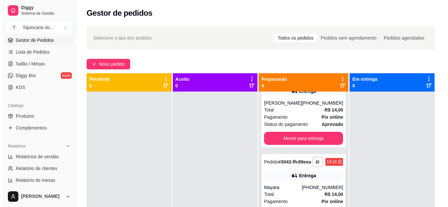
scroll to position [0, 0]
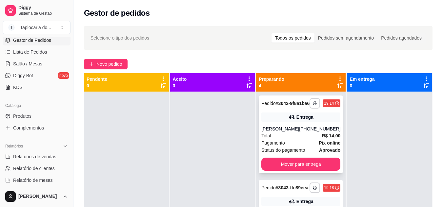
click at [299, 132] on div "[PHONE_NUMBER]" at bounding box center [319, 129] width 41 height 7
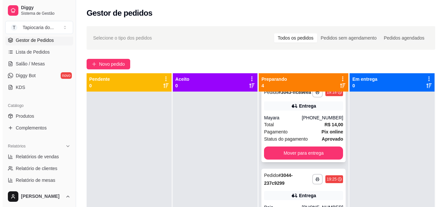
scroll to position [98, 0]
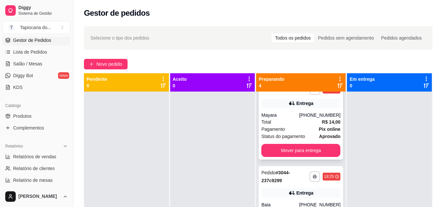
click at [308, 133] on div "Pagamento Pix online" at bounding box center [300, 129] width 79 height 7
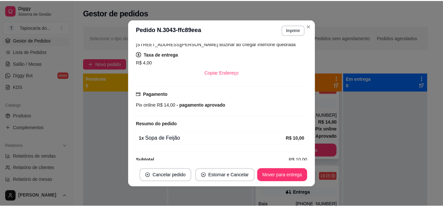
scroll to position [144, 0]
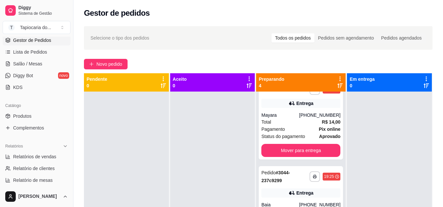
click at [387, 148] on div at bounding box center [389, 195] width 85 height 207
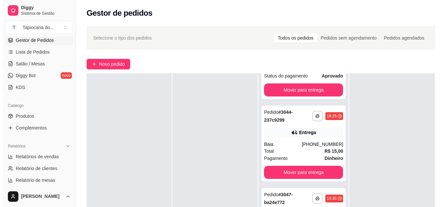
scroll to position [0, 0]
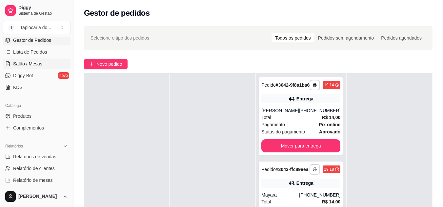
click at [26, 64] on span "Salão / Mesas" at bounding box center [27, 64] width 29 height 7
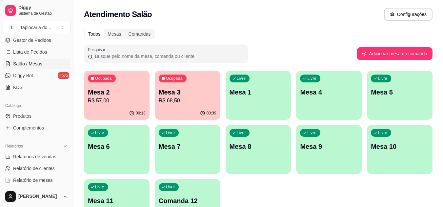
click at [123, 103] on p "R$ 57,00" at bounding box center [117, 101] width 58 height 8
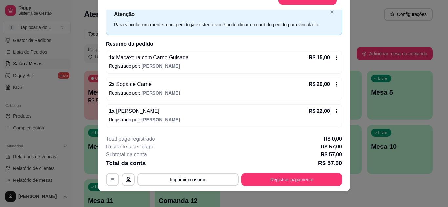
scroll to position [20, 0]
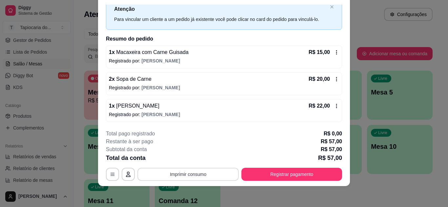
click at [188, 173] on button "Imprimir consumo" at bounding box center [187, 174] width 101 height 13
click at [186, 155] on button "Impressora" at bounding box center [188, 159] width 46 height 10
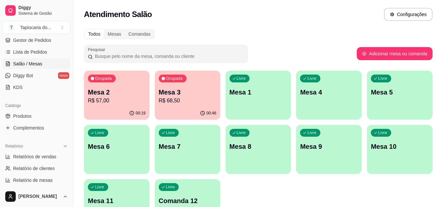
click at [385, 99] on div "Livre Mesa 5" at bounding box center [400, 91] width 66 height 41
click at [404, 107] on div "Livre Mesa 5" at bounding box center [400, 91] width 66 height 41
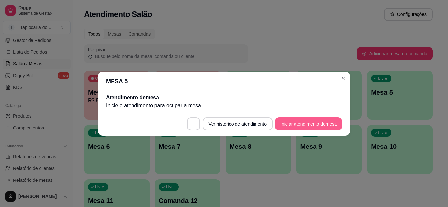
click at [326, 123] on button "Iniciar atendimento de mesa" at bounding box center [308, 124] width 67 height 13
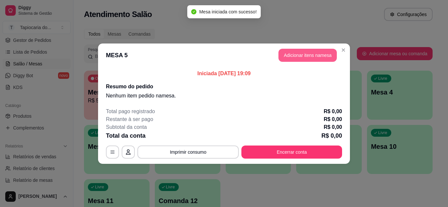
click at [322, 50] on button "Adicionar itens na mesa" at bounding box center [307, 55] width 58 height 13
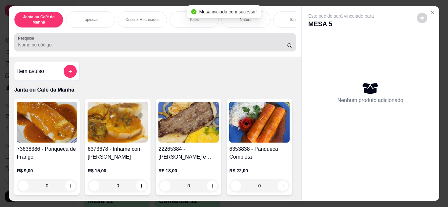
click at [238, 44] on div at bounding box center [155, 42] width 274 height 13
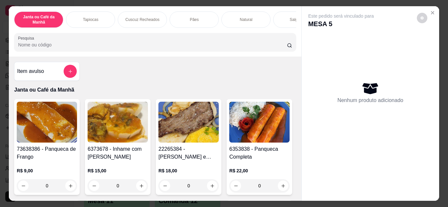
type input "o"
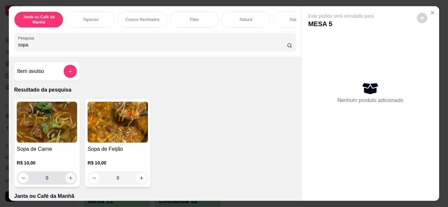
type input "sopa"
click at [69, 181] on icon "increase-product-quantity" at bounding box center [70, 178] width 5 height 5
click at [89, 45] on input "sopa" at bounding box center [152, 45] width 269 height 7
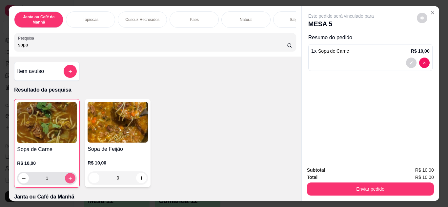
type input "1"
type input "s"
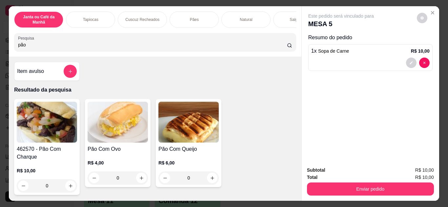
scroll to position [66, 0]
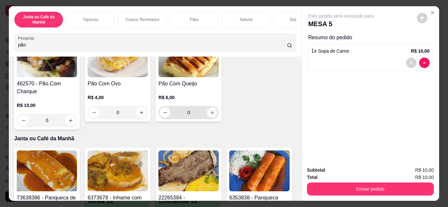
type input "pão"
click at [208, 118] on button "increase-product-quantity" at bounding box center [212, 112] width 10 height 10
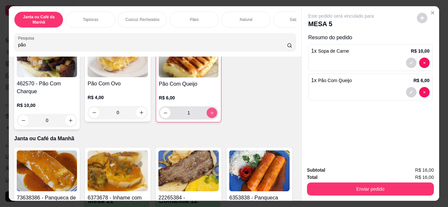
type input "1"
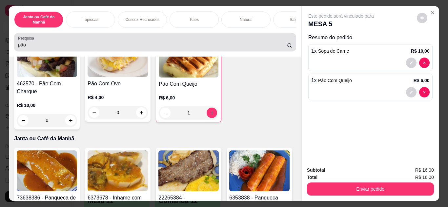
click at [152, 44] on div "pão" at bounding box center [155, 42] width 274 height 13
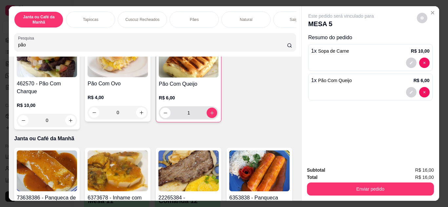
click at [161, 43] on div "pão" at bounding box center [155, 42] width 274 height 13
type input "p"
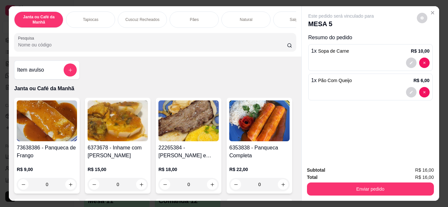
scroll to position [0, 0]
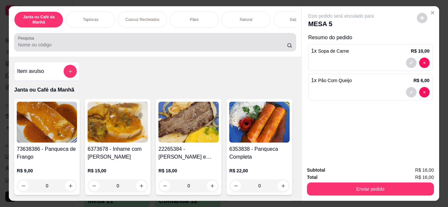
click at [203, 44] on input "Pesquisa" at bounding box center [152, 45] width 269 height 7
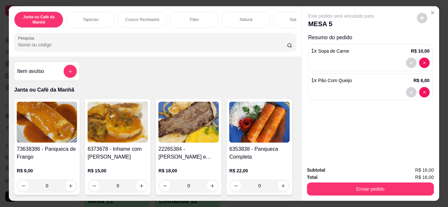
click at [84, 48] on input "Pesquisa" at bounding box center [152, 45] width 269 height 7
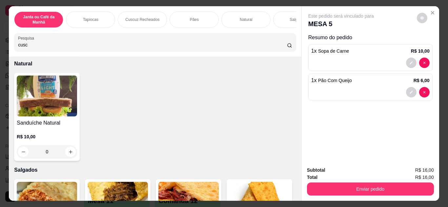
scroll to position [1770, 0]
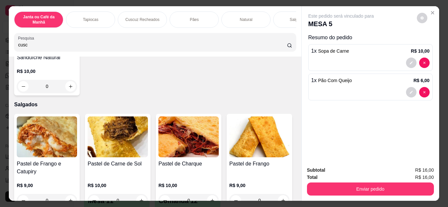
type input "cusc"
type input "1"
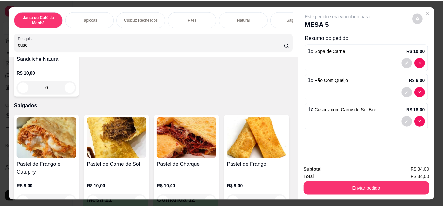
scroll to position [1770, 0]
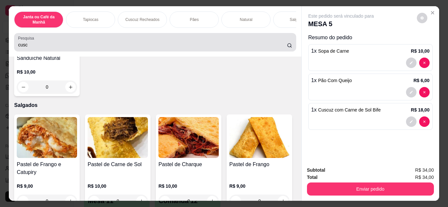
click at [106, 48] on input "cusc" at bounding box center [152, 45] width 269 height 7
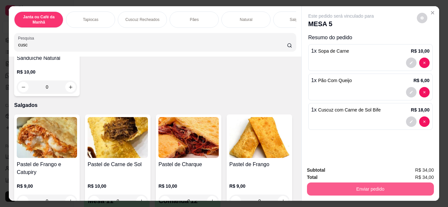
click at [359, 189] on button "Enviar pedido" at bounding box center [370, 189] width 127 height 13
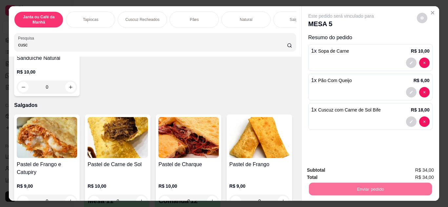
click at [424, 172] on button "Enviar pedido" at bounding box center [416, 171] width 37 height 12
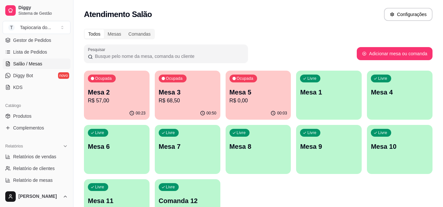
scroll to position [33, 0]
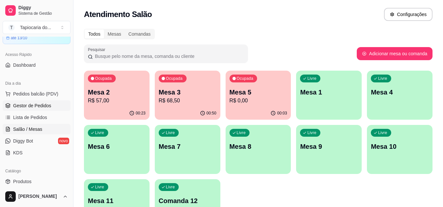
click at [23, 105] on span "Gestor de Pedidos" at bounding box center [32, 106] width 38 height 7
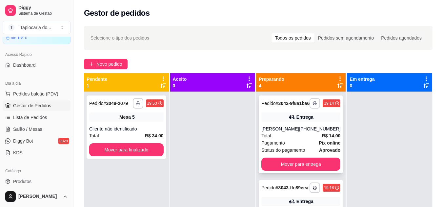
click at [300, 140] on div "Total R$ 14,00" at bounding box center [300, 135] width 79 height 7
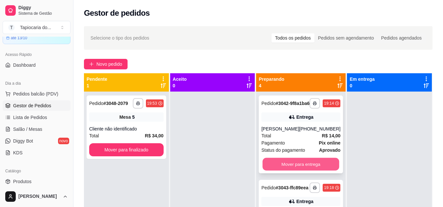
click at [292, 166] on button "Mover para entrega" at bounding box center [301, 164] width 77 height 13
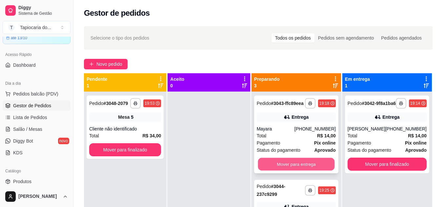
click at [299, 168] on button "Mover para entrega" at bounding box center [296, 164] width 77 height 13
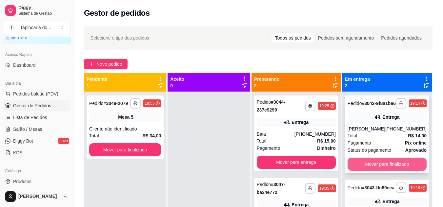
click at [360, 167] on button "Mover para finalizado" at bounding box center [386, 164] width 79 height 13
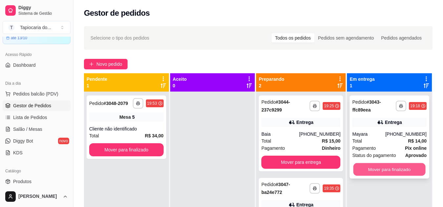
click at [361, 168] on button "Mover para finalizado" at bounding box center [389, 170] width 72 height 13
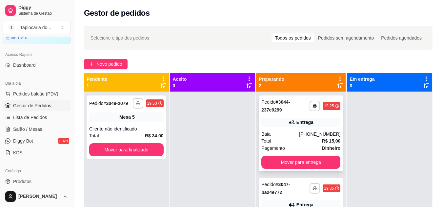
click at [309, 145] on div "Pagamento Dinheiro" at bounding box center [300, 148] width 79 height 7
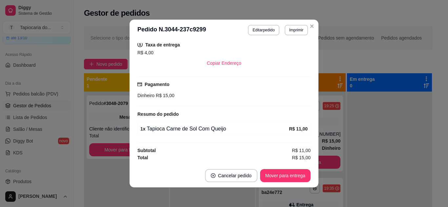
scroll to position [1, 0]
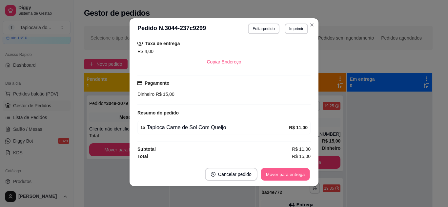
click at [287, 173] on button "Mover para entrega" at bounding box center [285, 174] width 49 height 13
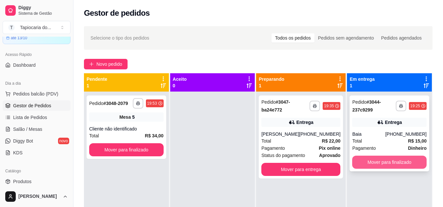
click at [361, 161] on button "Mover para finalizado" at bounding box center [389, 162] width 74 height 13
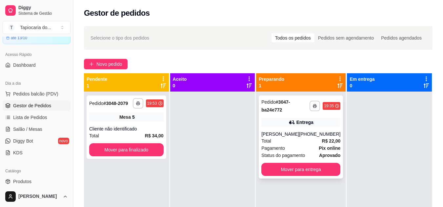
click at [298, 144] on div "Total R$ 22,00" at bounding box center [300, 141] width 79 height 7
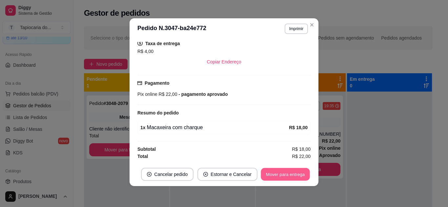
click at [276, 174] on button "Mover para entrega" at bounding box center [285, 174] width 49 height 13
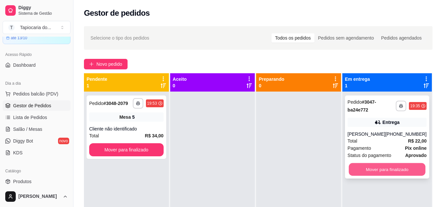
click at [365, 174] on button "Mover para finalizado" at bounding box center [386, 170] width 77 height 13
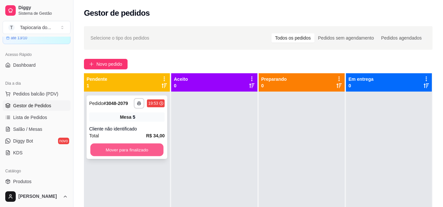
click at [129, 146] on button "Mover para finalizado" at bounding box center [126, 150] width 73 height 13
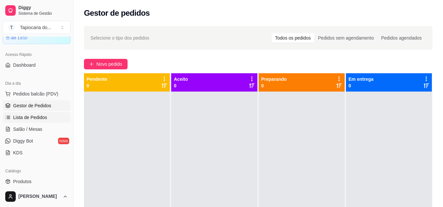
click at [32, 119] on span "Lista de Pedidos" at bounding box center [30, 117] width 34 height 7
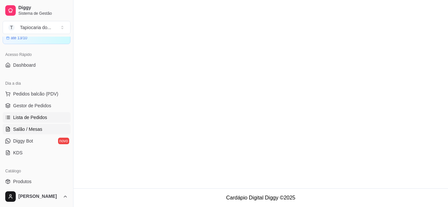
click at [35, 128] on span "Salão / Mesas" at bounding box center [27, 129] width 29 height 7
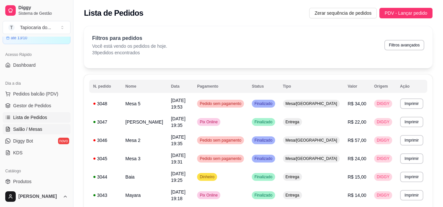
click at [27, 133] on link "Salão / Mesas" at bounding box center [37, 129] width 68 height 10
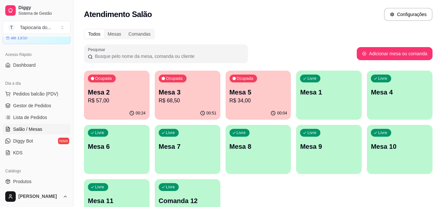
click at [264, 98] on p "R$ 34,00" at bounding box center [258, 101] width 58 height 8
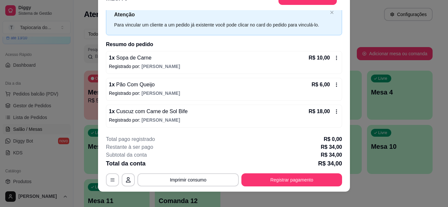
scroll to position [20, 0]
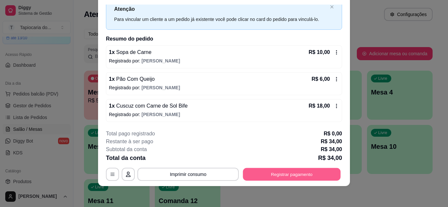
click at [298, 172] on button "Registrar pagamento" at bounding box center [292, 174] width 98 height 13
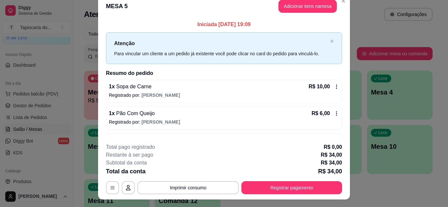
scroll to position [0, 0]
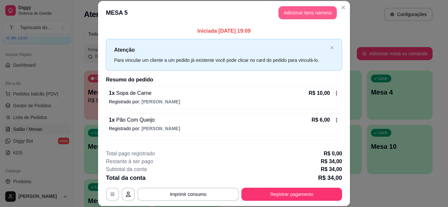
click at [307, 10] on button "Adicionar itens na mesa" at bounding box center [307, 12] width 58 height 13
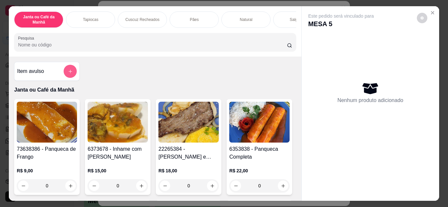
click at [68, 73] on icon "add-separate-item" at bounding box center [70, 72] width 4 height 4
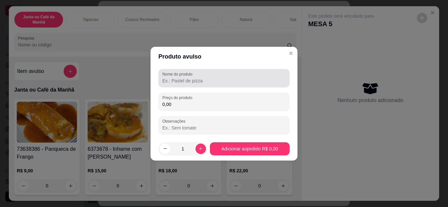
click at [171, 82] on input "Nome do produto" at bounding box center [223, 81] width 123 height 7
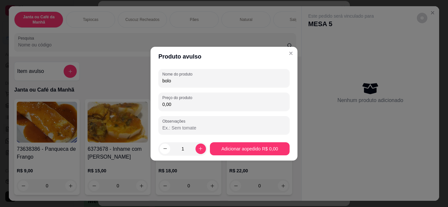
type input "bolo"
click at [179, 107] on input "0,00" at bounding box center [223, 104] width 123 height 7
type input "4,00"
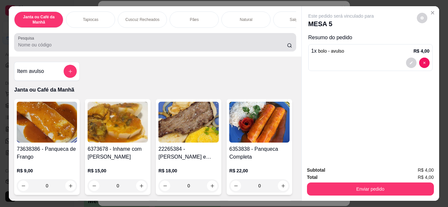
click at [99, 48] on input "Pesquisa" at bounding box center [152, 45] width 269 height 7
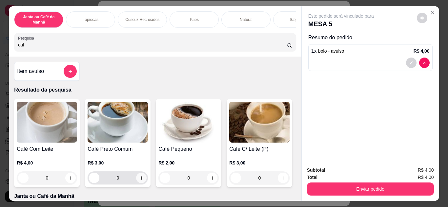
type input "caf"
click at [139, 183] on button "increase-product-quantity" at bounding box center [141, 178] width 10 height 10
type input "1"
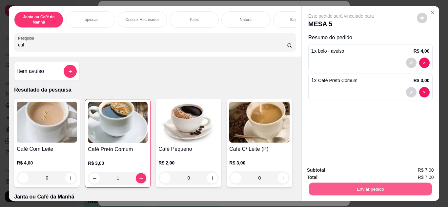
click at [378, 184] on button "Enviar pedido" at bounding box center [369, 189] width 123 height 13
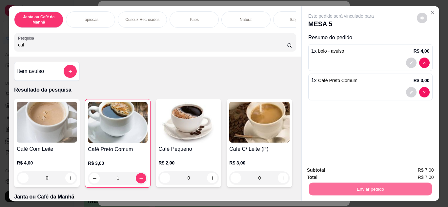
click at [412, 171] on button "Enviar pedido" at bounding box center [416, 171] width 37 height 12
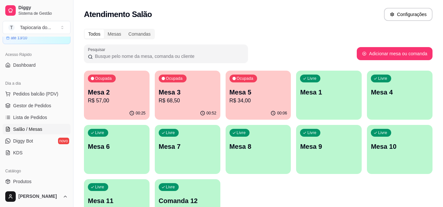
click at [169, 105] on div "Ocupada Mesa 3 R$ 68,50" at bounding box center [188, 89] width 66 height 36
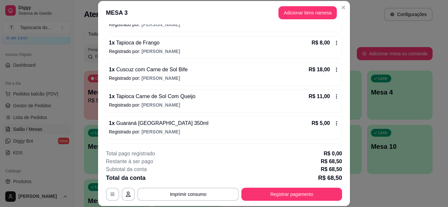
scroll to position [155, 0]
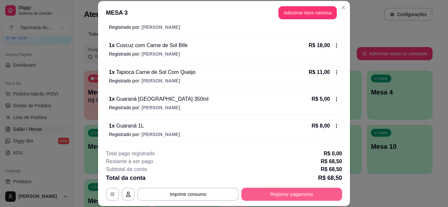
click at [275, 192] on button "Registrar pagamento" at bounding box center [291, 194] width 101 height 13
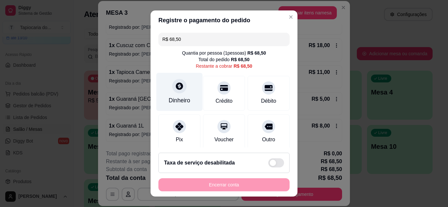
click at [174, 92] on div at bounding box center [179, 86] width 14 height 14
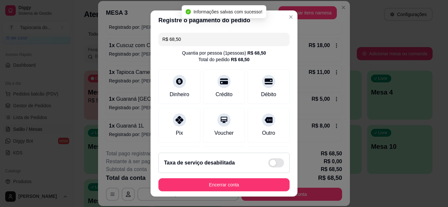
type input "R$ 0,00"
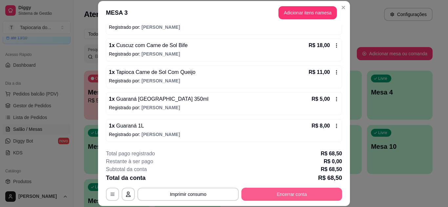
click at [290, 198] on button "Encerrar conta" at bounding box center [291, 194] width 101 height 13
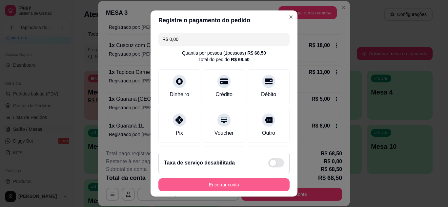
click at [208, 184] on button "Encerrar conta" at bounding box center [223, 185] width 131 height 13
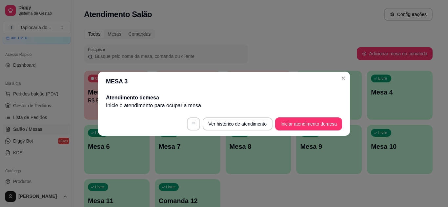
scroll to position [0, 0]
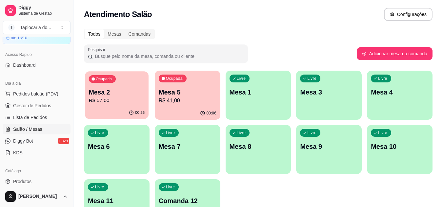
click at [101, 102] on p "R$ 57,00" at bounding box center [117, 101] width 56 height 8
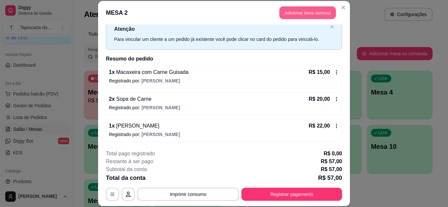
click at [284, 15] on button "Adicionar itens na mesa" at bounding box center [307, 13] width 56 height 13
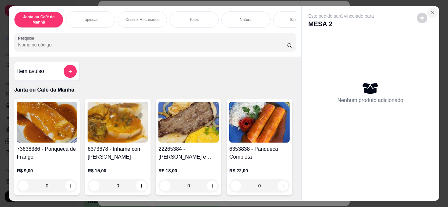
click at [431, 13] on icon "Close" at bounding box center [432, 12] width 5 height 5
click at [430, 10] on icon "Close" at bounding box center [432, 12] width 5 height 5
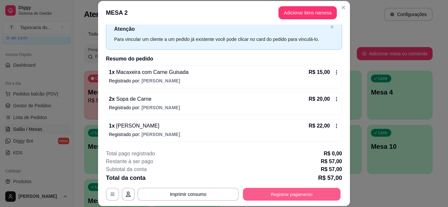
click at [259, 190] on button "Registrar pagamento" at bounding box center [292, 194] width 98 height 13
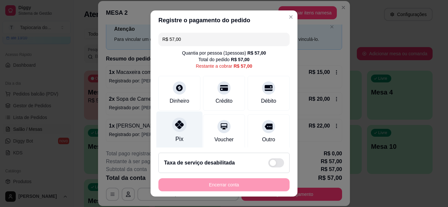
click at [173, 133] on div "Pix" at bounding box center [179, 130] width 46 height 38
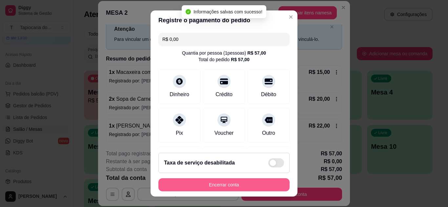
type input "R$ 0,00"
click at [206, 184] on button "Encerrar conta" at bounding box center [223, 185] width 131 height 13
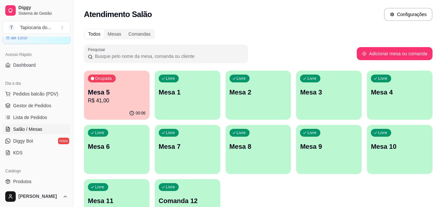
click at [111, 97] on p "R$ 41,00" at bounding box center [117, 101] width 58 height 8
click at [121, 101] on p "R$ 41,00" at bounding box center [117, 101] width 56 height 8
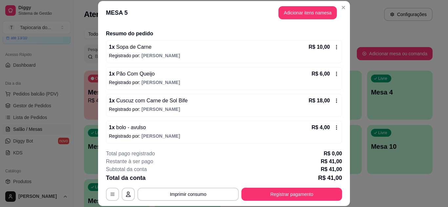
scroll to position [66, 0]
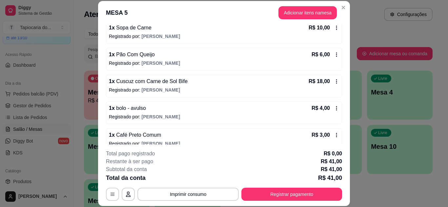
click at [334, 79] on icon at bounding box center [336, 81] width 5 height 5
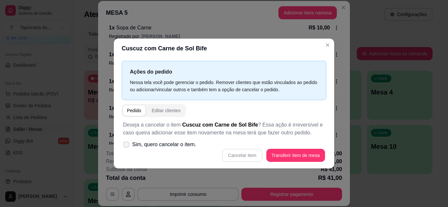
click at [124, 143] on icon at bounding box center [126, 145] width 5 height 4
click at [124, 146] on input "Sim, quero cancelar o item." at bounding box center [125, 148] width 4 height 4
checkbox input "true"
click at [254, 157] on button "Cancelar item" at bounding box center [242, 155] width 39 height 13
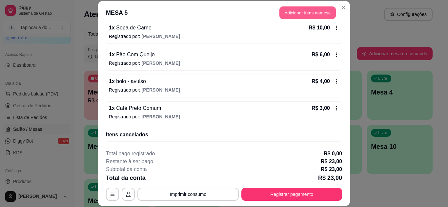
click at [288, 17] on button "Adicionar itens na mesa" at bounding box center [307, 13] width 56 height 13
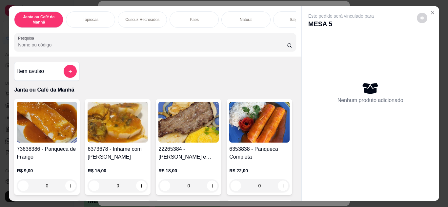
click at [47, 48] on input "Pesquisa" at bounding box center [152, 45] width 269 height 7
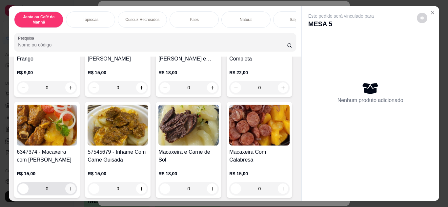
click at [73, 191] on icon "increase-product-quantity" at bounding box center [70, 189] width 5 height 5
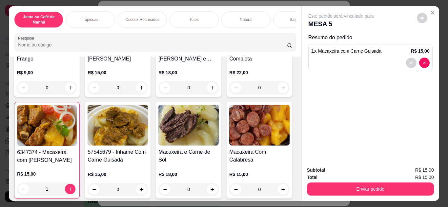
type input "1"
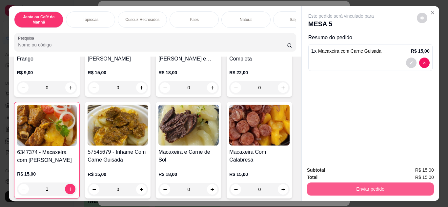
click at [354, 185] on button "Enviar pedido" at bounding box center [370, 189] width 127 height 13
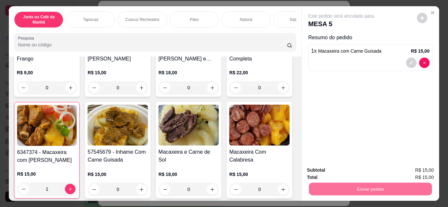
click at [367, 171] on button "Registrar cliente" at bounding box center [373, 171] width 42 height 12
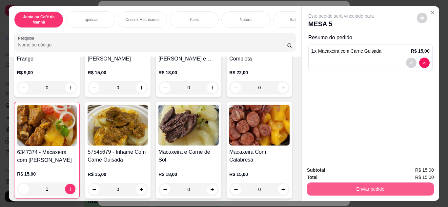
click at [384, 185] on button "Enviar pedido" at bounding box center [370, 189] width 127 height 13
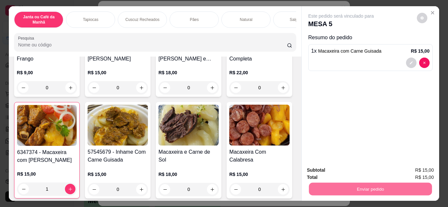
click at [407, 166] on button "Enviar pedido" at bounding box center [417, 171] width 36 height 12
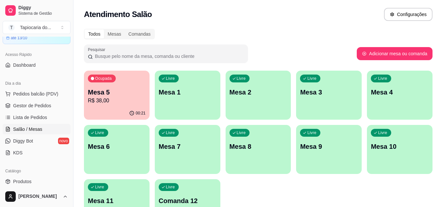
click at [107, 99] on p "R$ 38,00" at bounding box center [117, 101] width 58 height 8
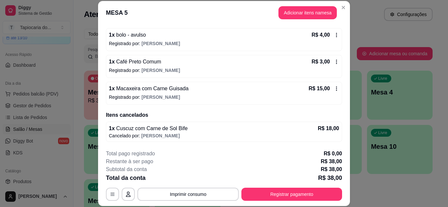
scroll to position [0, 0]
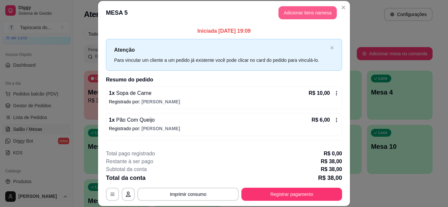
click at [294, 15] on button "Adicionar itens na mesa" at bounding box center [307, 12] width 58 height 13
click at [59, 42] on input "Pesquisa" at bounding box center [152, 45] width 269 height 7
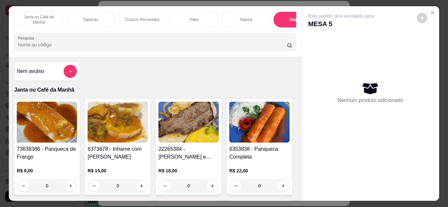
scroll to position [1793, 0]
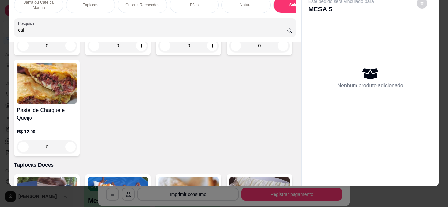
type input "caf"
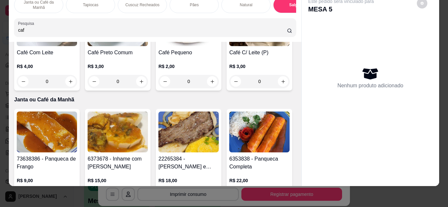
scroll to position [0, 0]
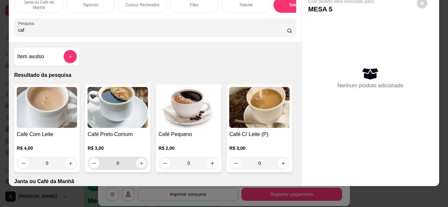
click at [142, 166] on button "increase-product-quantity" at bounding box center [141, 163] width 10 height 10
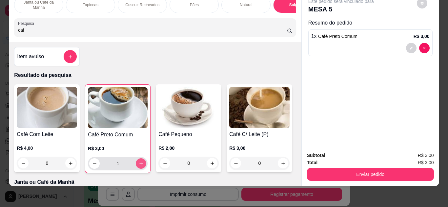
type input "1"
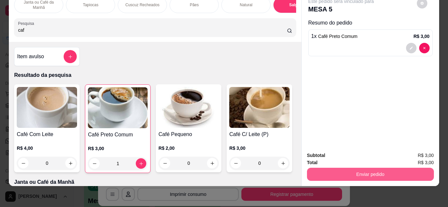
click at [368, 168] on button "Enviar pedido" at bounding box center [370, 174] width 127 height 13
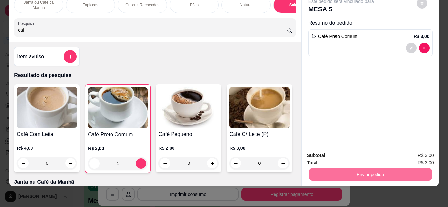
click at [416, 152] on button "Enviar pedido" at bounding box center [417, 153] width 36 height 12
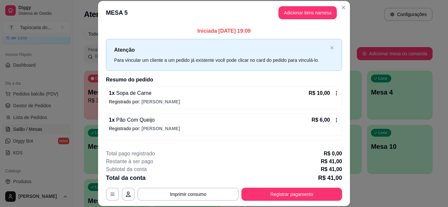
scroll to position [33, 0]
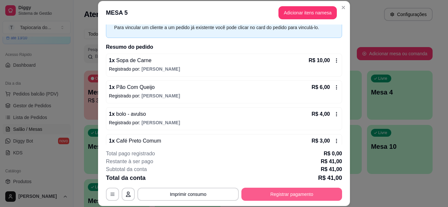
click at [305, 197] on button "Registrar pagamento" at bounding box center [291, 194] width 101 height 13
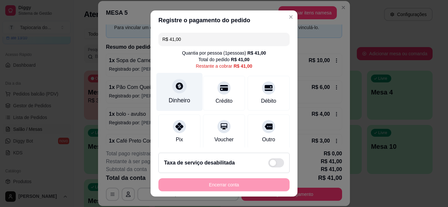
click at [185, 93] on div "Dinheiro" at bounding box center [179, 92] width 46 height 38
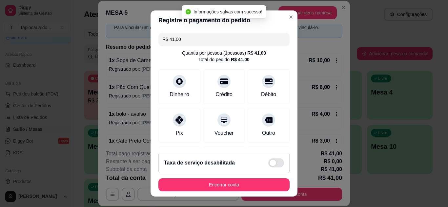
type input "R$ 0,00"
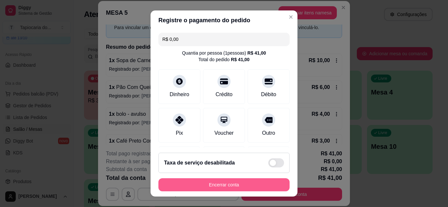
click at [256, 182] on button "Encerrar conta" at bounding box center [223, 185] width 131 height 13
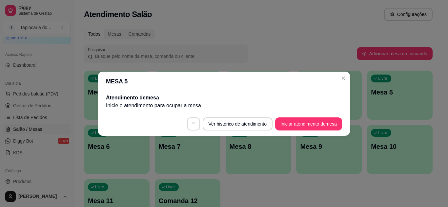
scroll to position [0, 0]
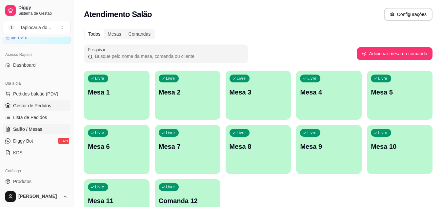
click at [30, 104] on span "Gestor de Pedidos" at bounding box center [32, 106] width 38 height 7
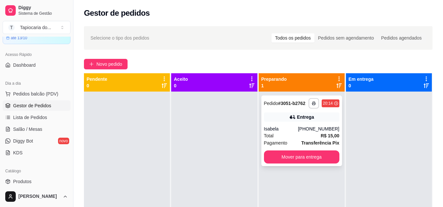
click at [268, 138] on span "Total" at bounding box center [269, 135] width 10 height 7
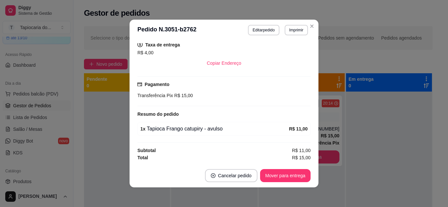
scroll to position [1, 0]
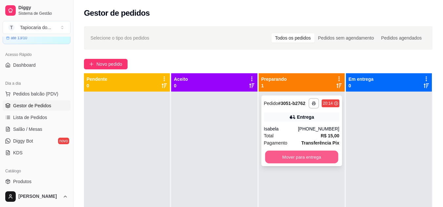
click at [287, 154] on button "Mover para entrega" at bounding box center [301, 157] width 73 height 13
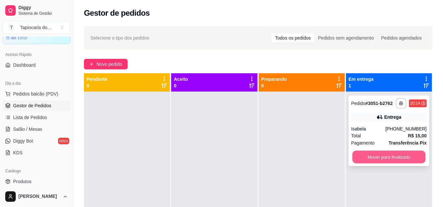
click at [357, 156] on button "Mover para finalizado" at bounding box center [388, 157] width 73 height 13
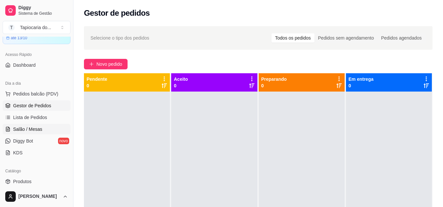
click at [24, 129] on span "Salão / Mesas" at bounding box center [27, 129] width 29 height 7
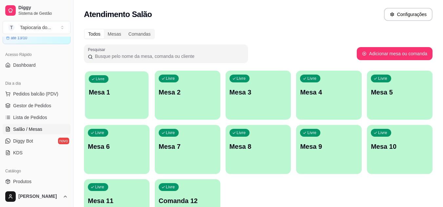
click at [129, 102] on div "Livre Mesa 1" at bounding box center [117, 91] width 64 height 40
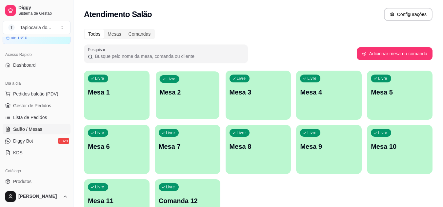
click at [188, 110] on div "Livre Mesa 2" at bounding box center [188, 91] width 64 height 40
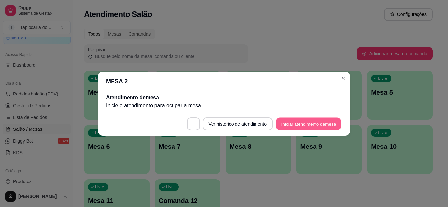
click at [284, 121] on button "Iniciar atendimento de mesa" at bounding box center [308, 124] width 65 height 13
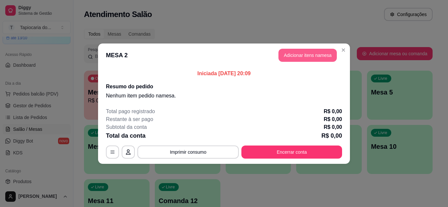
click at [296, 53] on button "Adicionar itens na mesa" at bounding box center [307, 55] width 58 height 13
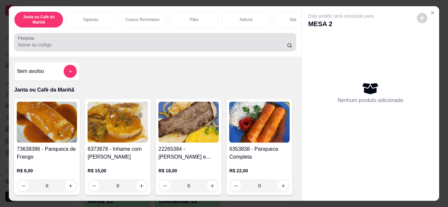
click at [210, 47] on input "Pesquisa" at bounding box center [152, 45] width 269 height 7
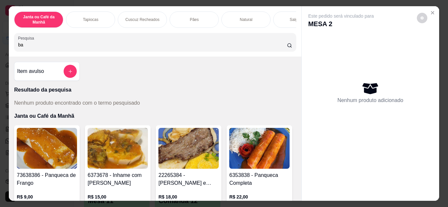
type input "b"
click at [42, 48] on input "Pesquisa" at bounding box center [152, 45] width 269 height 7
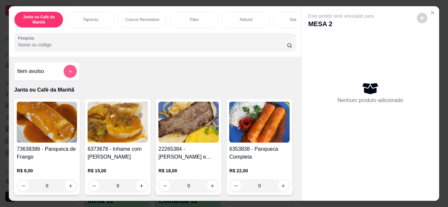
click at [68, 74] on icon "add-separate-item" at bounding box center [70, 71] width 5 height 5
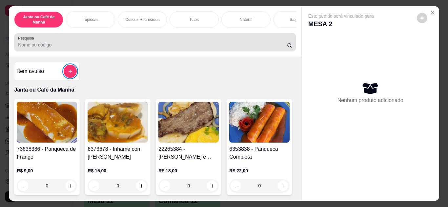
click at [30, 45] on input "Pesquisa" at bounding box center [152, 45] width 269 height 7
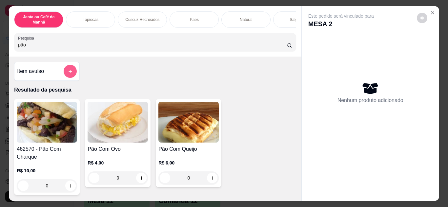
type input "pão"
click at [64, 76] on button "add-separate-item" at bounding box center [70, 71] width 13 height 13
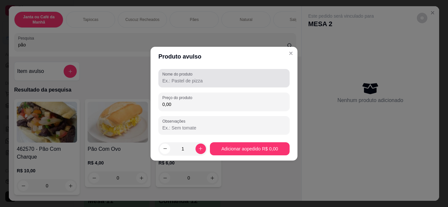
click at [176, 76] on label "Nome do produto" at bounding box center [178, 74] width 32 height 6
click at [176, 78] on input "Nome do produto" at bounding box center [223, 81] width 123 height 7
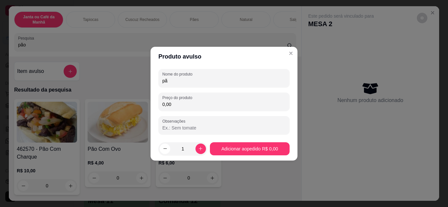
type input "p"
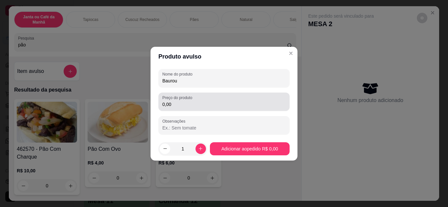
type input "Baurou"
click at [175, 106] on input "0,00" at bounding box center [223, 104] width 123 height 7
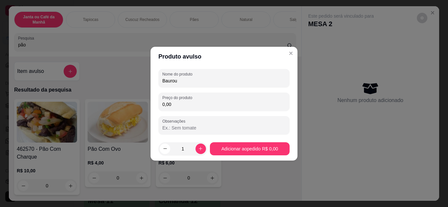
click at [175, 106] on input "0,00" at bounding box center [223, 104] width 123 height 7
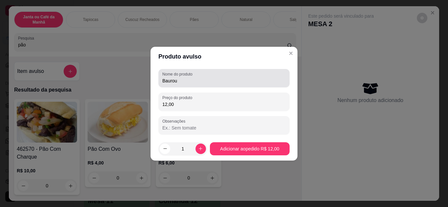
type input "12,00"
drag, startPoint x: 187, startPoint y: 84, endPoint x: 189, endPoint y: 59, distance: 25.4
click at [86, 82] on div "Produto avulso Nome do produto Baurou Preço do produto 12,00 Observações 1 Adic…" at bounding box center [224, 103] width 448 height 207
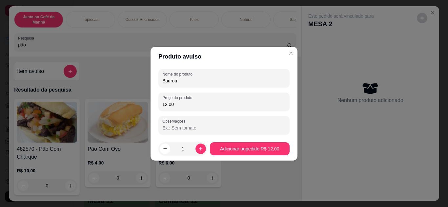
click at [190, 83] on input "Baurou" at bounding box center [223, 81] width 123 height 7
type input "AMERICANO"
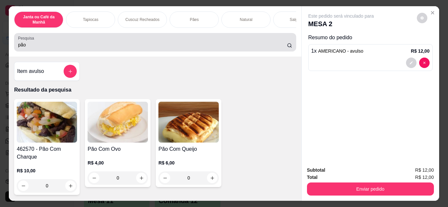
click at [48, 48] on input "pão" at bounding box center [152, 45] width 269 height 7
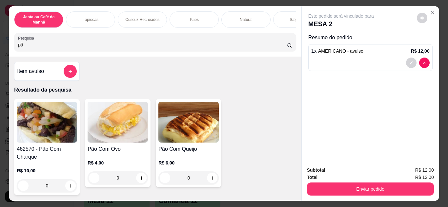
type input "p"
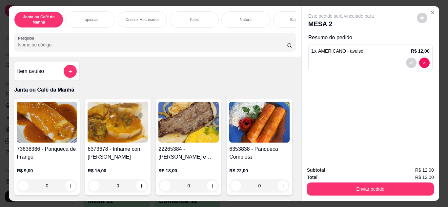
click at [75, 45] on input "Pesquisa" at bounding box center [152, 45] width 269 height 7
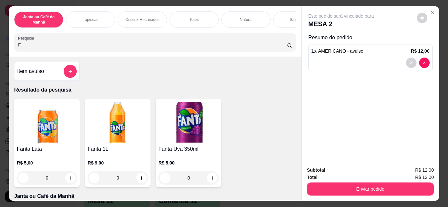
type input "F"
click at [44, 44] on div "F" at bounding box center [155, 42] width 274 height 13
click at [34, 47] on input "Pesquisa" at bounding box center [152, 45] width 269 height 7
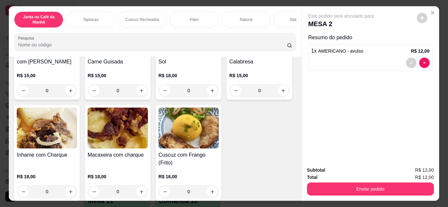
scroll to position [164, 0]
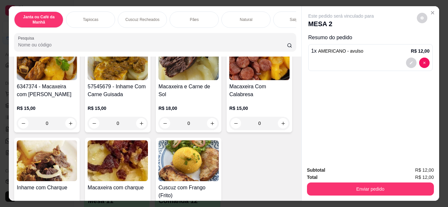
click at [65, 47] on input "Pesquisa" at bounding box center [152, 45] width 269 height 7
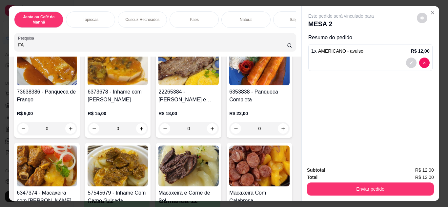
type input "F"
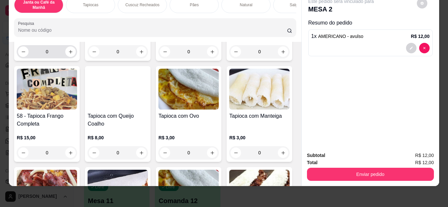
scroll to position [557, 0]
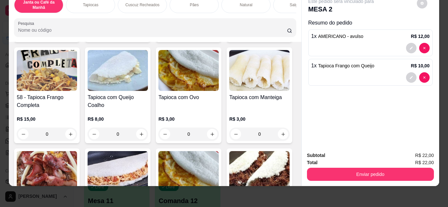
type input "1"
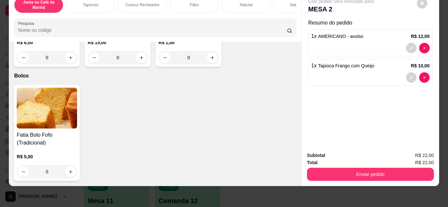
scroll to position [3671, 0]
type input "1"
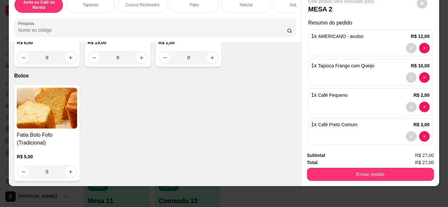
type input "1"
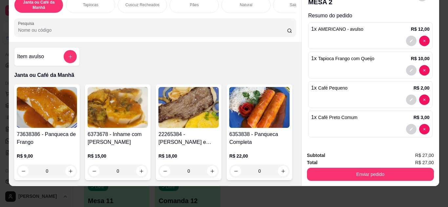
scroll to position [0, 0]
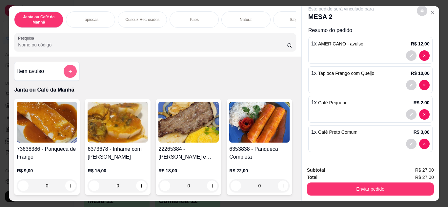
click at [68, 71] on icon "add-separate-item" at bounding box center [70, 71] width 5 height 5
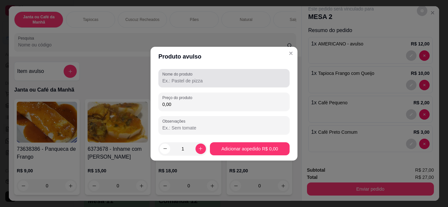
click at [235, 80] on input "Nome do produto" at bounding box center [223, 81] width 123 height 7
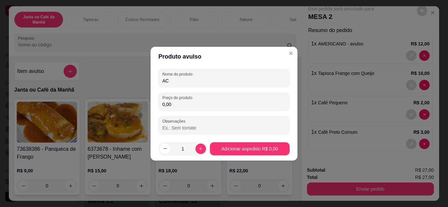
type input "A"
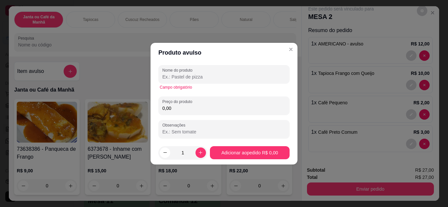
click at [225, 79] on input "Nome do produto" at bounding box center [223, 77] width 123 height 7
click at [222, 78] on input "Nome do produto" at bounding box center [223, 77] width 123 height 7
click at [206, 77] on input "Nome do produto" at bounding box center [223, 77] width 123 height 7
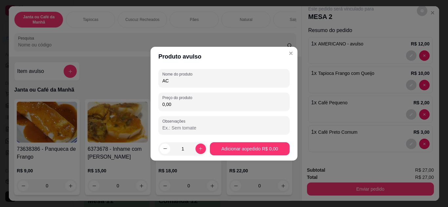
type input "A"
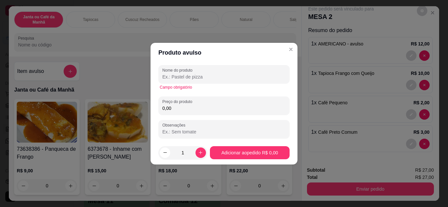
click at [205, 76] on input "Nome do produto" at bounding box center [223, 77] width 123 height 7
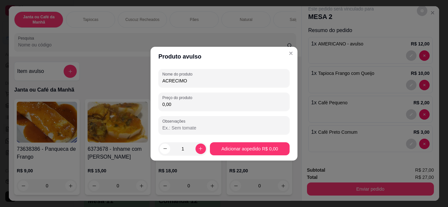
click at [187, 80] on input "ACRECIMO" at bounding box center [223, 81] width 123 height 7
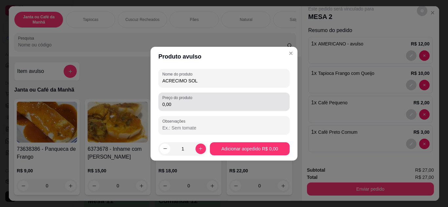
type input "ACRECIMO SOL"
click at [184, 106] on input "0,00" at bounding box center [223, 104] width 123 height 7
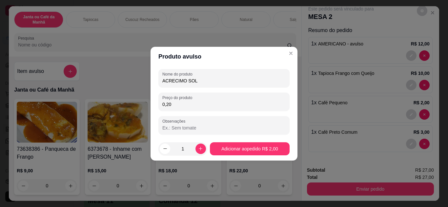
type input "2,00"
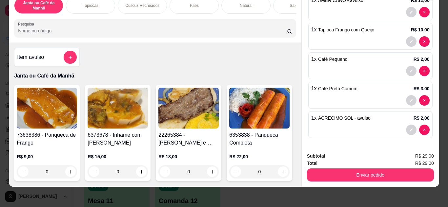
scroll to position [17, 0]
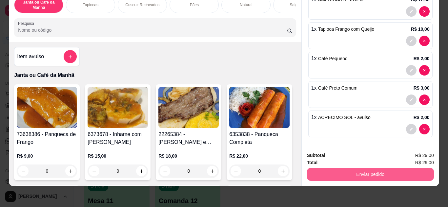
click at [384, 168] on button "Enviar pedido" at bounding box center [370, 174] width 127 height 13
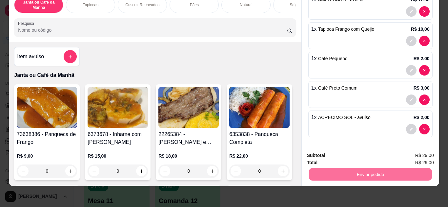
click at [412, 156] on button "Enviar pedido" at bounding box center [417, 153] width 36 height 12
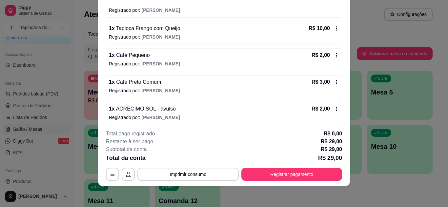
scroll to position [75, 0]
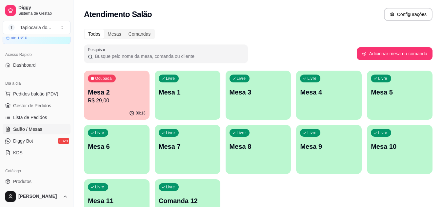
click at [179, 103] on div "Livre Mesa 1" at bounding box center [188, 91] width 66 height 41
click at [123, 104] on div "Ocupada Mesa 2 R$ 29,00" at bounding box center [117, 89] width 66 height 36
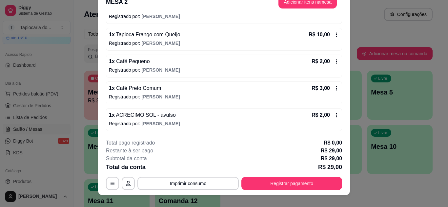
scroll to position [20, 0]
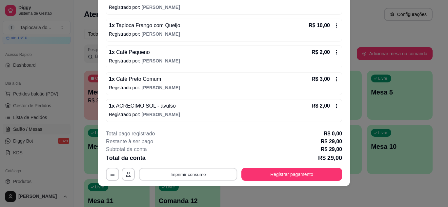
click at [204, 174] on button "Imprimir consumo" at bounding box center [188, 174] width 98 height 13
click at [191, 161] on button "Impressora" at bounding box center [188, 159] width 46 height 10
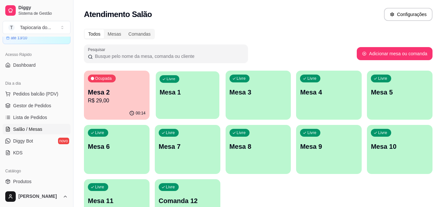
click at [188, 102] on div "Livre Mesa 1" at bounding box center [188, 91] width 64 height 40
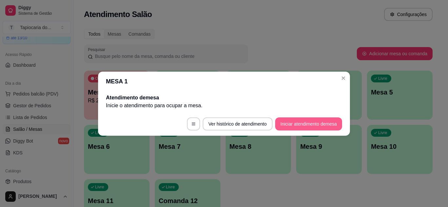
click at [291, 124] on button "Iniciar atendimento de mesa" at bounding box center [308, 124] width 67 height 13
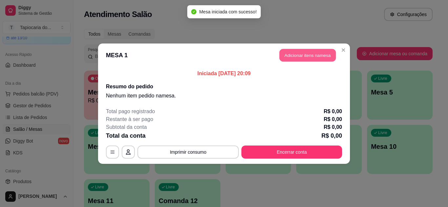
click at [294, 56] on button "Adicionar itens na mesa" at bounding box center [307, 55] width 56 height 13
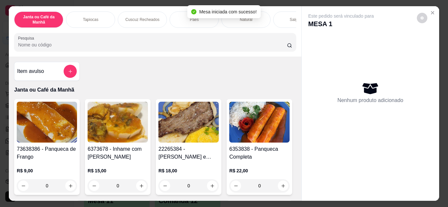
click at [145, 49] on div at bounding box center [155, 42] width 274 height 13
click at [145, 48] on input "Pesquisa" at bounding box center [152, 45] width 269 height 7
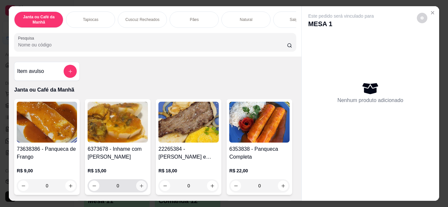
click at [140, 188] on icon "increase-product-quantity" at bounding box center [141, 186] width 5 height 5
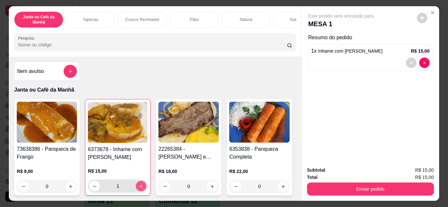
type input "1"
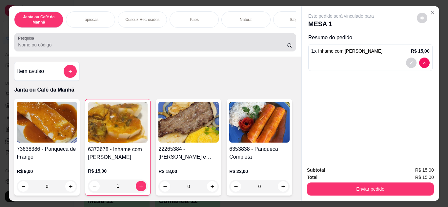
click at [249, 48] on input "Pesquisa" at bounding box center [152, 45] width 269 height 7
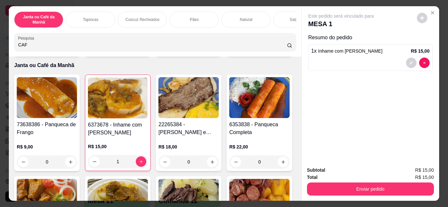
scroll to position [0, 0]
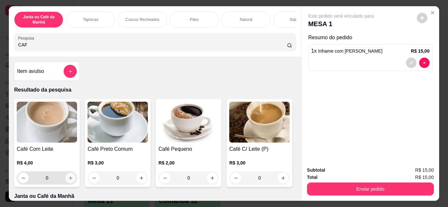
type input "CAF"
click at [65, 180] on button "increase-product-quantity" at bounding box center [70, 178] width 10 height 10
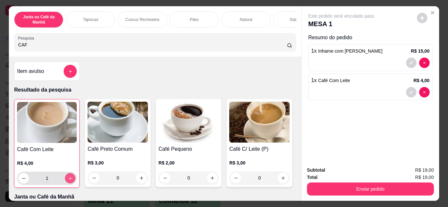
type input "1"
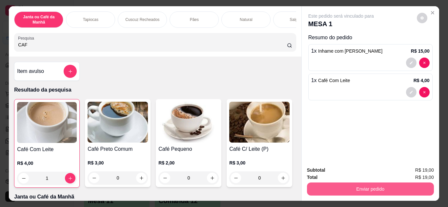
click at [323, 185] on button "Enviar pedido" at bounding box center [370, 189] width 127 height 13
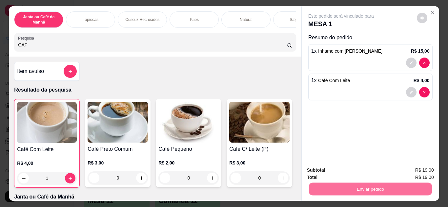
click at [420, 170] on button "Enviar pedido" at bounding box center [416, 171] width 37 height 12
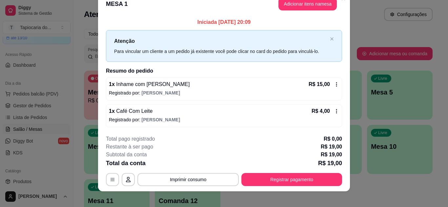
scroll to position [17, 0]
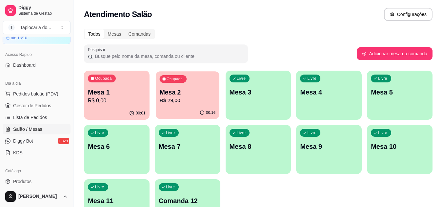
click at [197, 100] on p "R$ 29,00" at bounding box center [187, 101] width 56 height 8
click at [114, 94] on p "Mesa 1" at bounding box center [117, 92] width 58 height 9
click at [205, 96] on p "Mesa 2" at bounding box center [188, 92] width 58 height 9
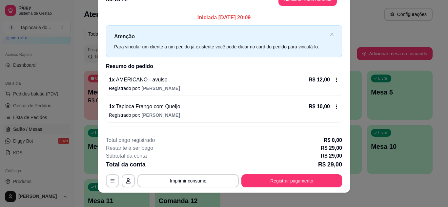
scroll to position [20, 0]
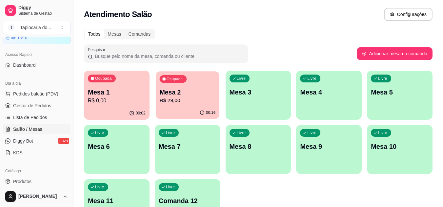
click at [181, 99] on p "R$ 29,00" at bounding box center [187, 101] width 56 height 8
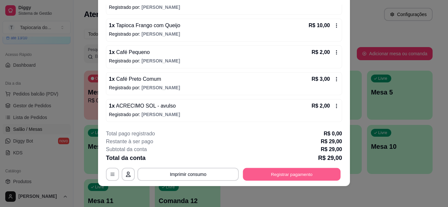
click at [285, 169] on button "Registrar pagamento" at bounding box center [292, 174] width 98 height 13
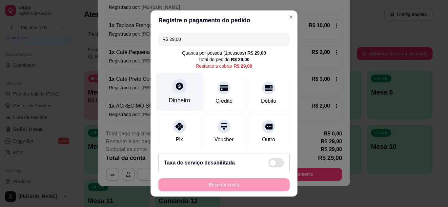
click at [183, 102] on div "Dinheiro" at bounding box center [179, 100] width 22 height 9
click at [179, 87] on icon at bounding box center [179, 86] width 9 height 9
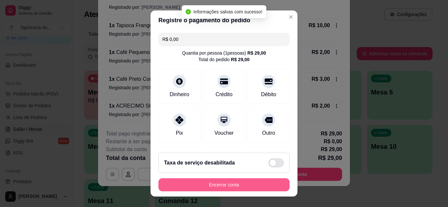
type input "R$ 0,00"
click at [238, 184] on button "Encerrar conta" at bounding box center [223, 185] width 127 height 13
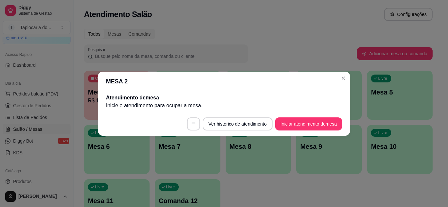
scroll to position [0, 0]
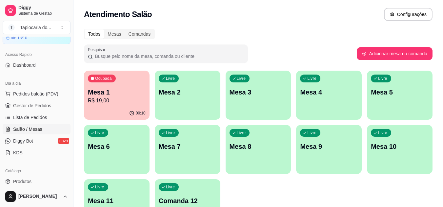
click at [132, 103] on p "R$ 19,00" at bounding box center [117, 101] width 58 height 8
click at [120, 103] on p "R$ 19,00" at bounding box center [117, 101] width 56 height 8
click at [111, 98] on p "R$ 19,00" at bounding box center [117, 101] width 56 height 8
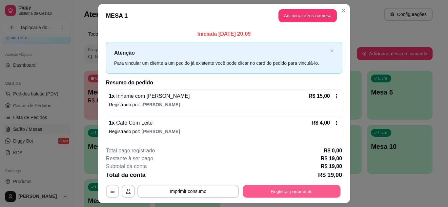
click at [281, 189] on button "Registrar pagamento" at bounding box center [292, 191] width 98 height 13
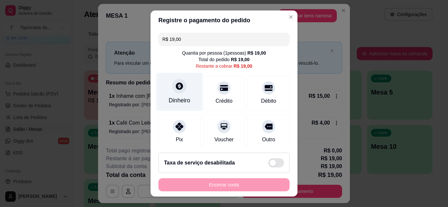
click at [180, 104] on div "Dinheiro" at bounding box center [179, 100] width 22 height 9
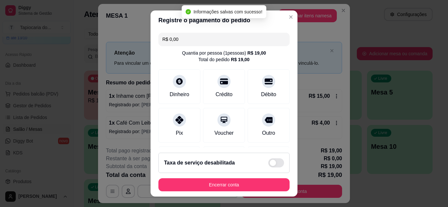
type input "R$ 0,00"
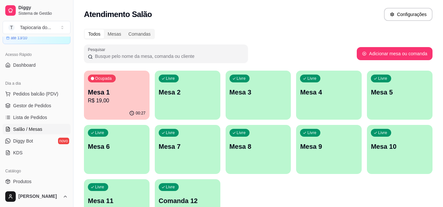
click at [108, 108] on div "00:27" at bounding box center [117, 113] width 66 height 13
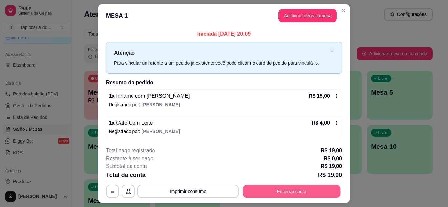
click at [273, 188] on button "Encerrar conta" at bounding box center [292, 191] width 98 height 13
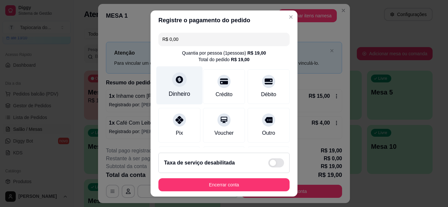
click at [181, 97] on div "Dinheiro" at bounding box center [179, 94] width 22 height 9
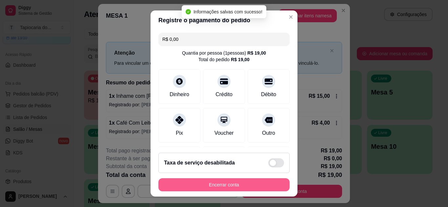
click at [218, 185] on button "Encerrar conta" at bounding box center [223, 185] width 131 height 13
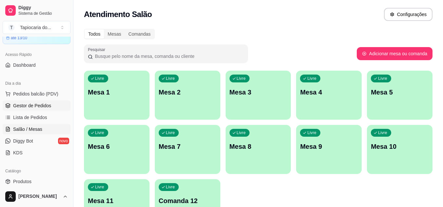
click at [29, 103] on span "Gestor de Pedidos" at bounding box center [32, 106] width 38 height 7
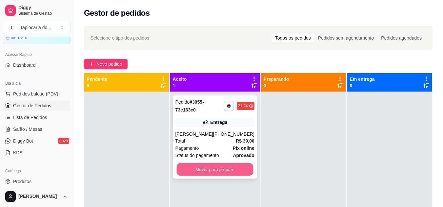
click at [195, 167] on button "Mover para preparo" at bounding box center [214, 170] width 77 height 13
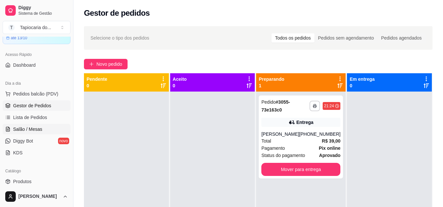
click at [25, 128] on span "Salão / Mesas" at bounding box center [27, 129] width 29 height 7
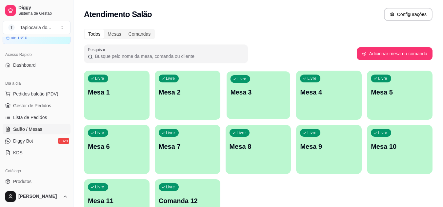
click at [260, 112] on button "Livre Mesa 3" at bounding box center [258, 95] width 64 height 48
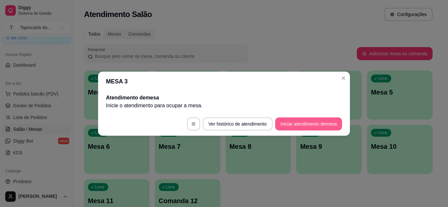
click at [288, 121] on button "Iniciar atendimento de mesa" at bounding box center [308, 124] width 67 height 13
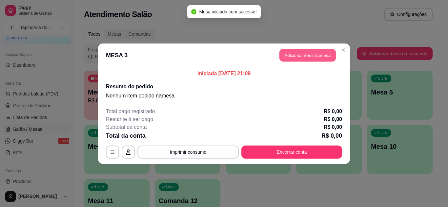
click at [290, 51] on button "Adicionar itens na mesa" at bounding box center [307, 55] width 56 height 13
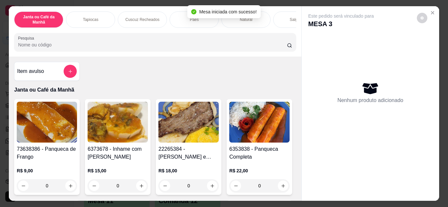
click at [247, 47] on input "Pesquisa" at bounding box center [152, 45] width 269 height 7
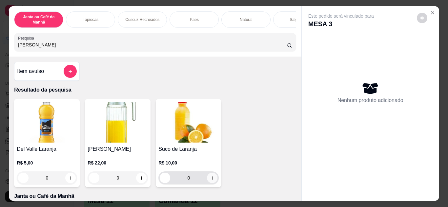
type input "[PERSON_NAME]"
click at [211, 178] on icon "increase-product-quantity" at bounding box center [212, 178] width 5 height 5
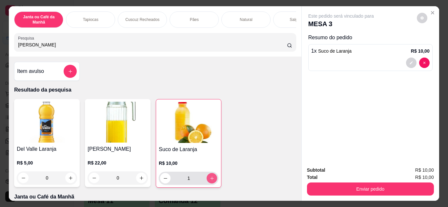
type input "1"
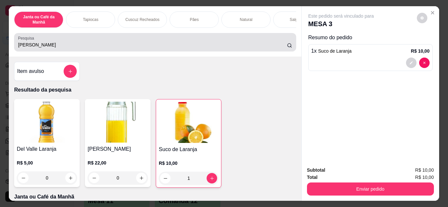
click at [90, 48] on input "[PERSON_NAME]" at bounding box center [152, 45] width 269 height 7
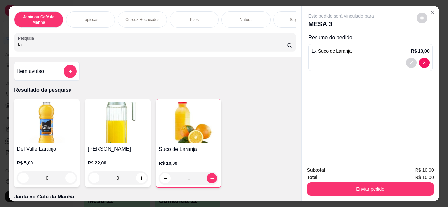
type input "l"
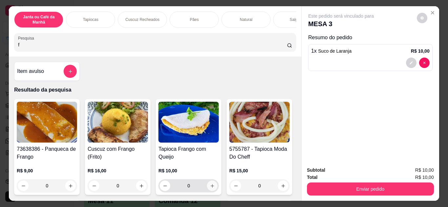
type input "f"
click at [210, 189] on icon "increase-product-quantity" at bounding box center [212, 186] width 5 height 5
type input "1"
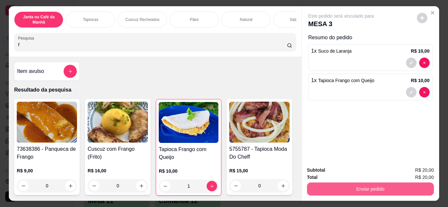
click at [363, 188] on button "Enviar pedido" at bounding box center [370, 189] width 127 height 13
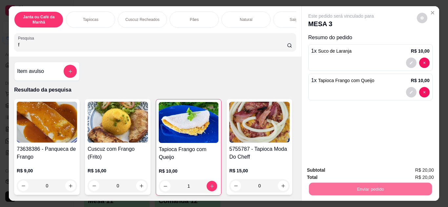
click at [417, 168] on button "Enviar pedido" at bounding box center [417, 171] width 36 height 12
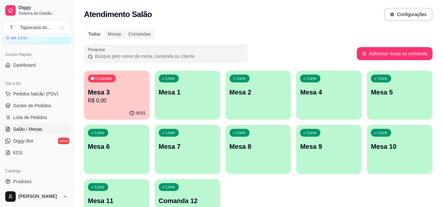
click at [100, 104] on p "R$ 0,00" at bounding box center [117, 101] width 58 height 8
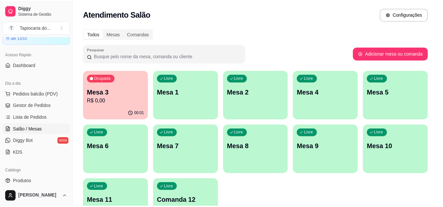
scroll to position [17, 0]
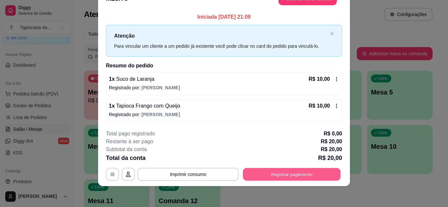
click at [282, 175] on button "Registrar pagamento" at bounding box center [292, 174] width 98 height 13
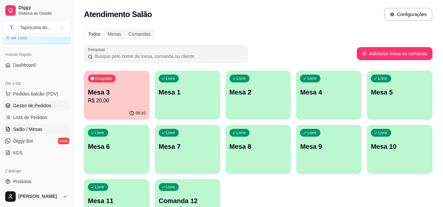
click at [39, 107] on span "Gestor de Pedidos" at bounding box center [32, 106] width 38 height 7
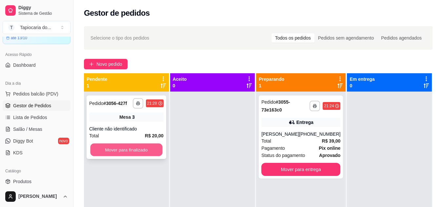
click at [140, 145] on button "Mover para finalizado" at bounding box center [126, 150] width 72 height 13
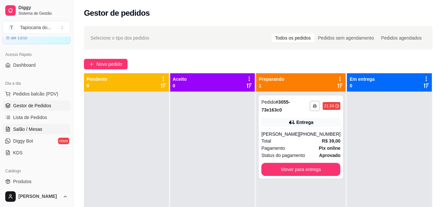
click at [31, 128] on span "Salão / Mesas" at bounding box center [27, 129] width 29 height 7
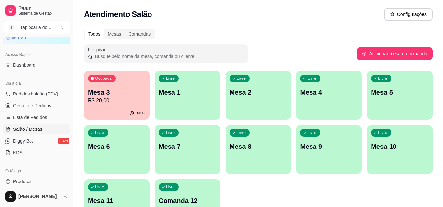
click at [125, 93] on p "Mesa 3" at bounding box center [117, 92] width 58 height 9
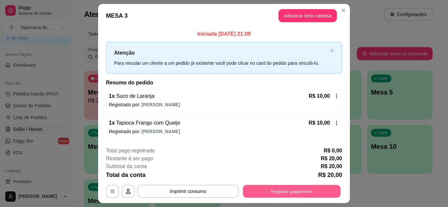
click at [290, 195] on button "Registrar pagamento" at bounding box center [292, 191] width 98 height 13
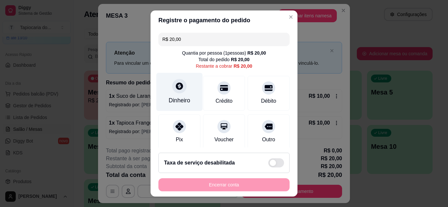
click at [168, 100] on div "Dinheiro" at bounding box center [179, 100] width 22 height 9
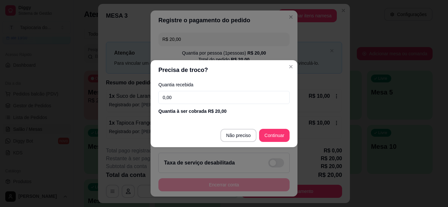
click at [206, 99] on input "0,00" at bounding box center [223, 97] width 131 height 13
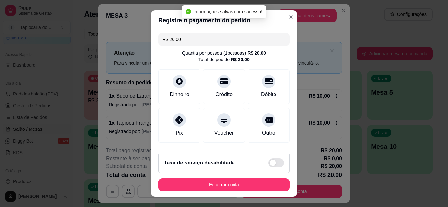
type input "R$ 0,00"
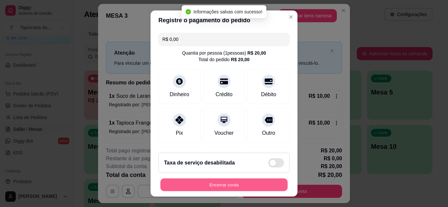
click at [262, 188] on button "Encerrar conta" at bounding box center [223, 185] width 127 height 13
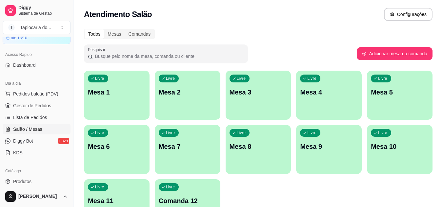
click at [171, 99] on div "Livre Mesa 2" at bounding box center [188, 91] width 66 height 41
click at [175, 100] on div "Livre Mesa 2" at bounding box center [188, 91] width 64 height 40
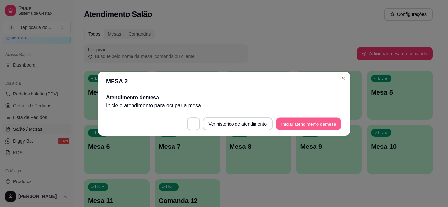
click at [289, 125] on button "Iniciar atendimento de mesa" at bounding box center [308, 124] width 65 height 13
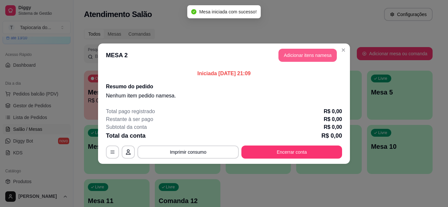
click at [303, 58] on button "Adicionar itens na mesa" at bounding box center [307, 55] width 58 height 13
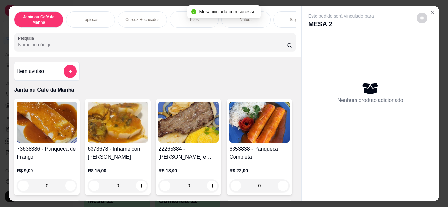
click at [274, 46] on input "Pesquisa" at bounding box center [152, 45] width 269 height 7
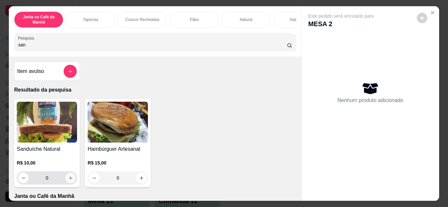
type input "san"
click at [71, 179] on button "increase-product-quantity" at bounding box center [70, 178] width 10 height 10
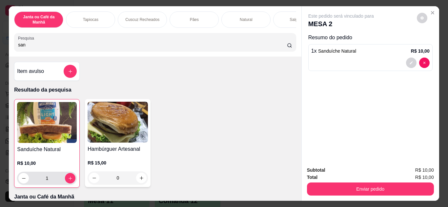
type input "1"
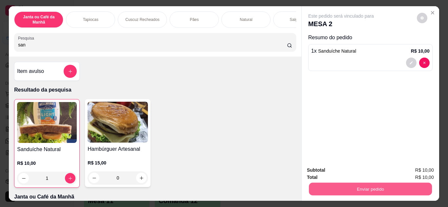
click at [416, 185] on button "Enviar pedido" at bounding box center [369, 189] width 123 height 13
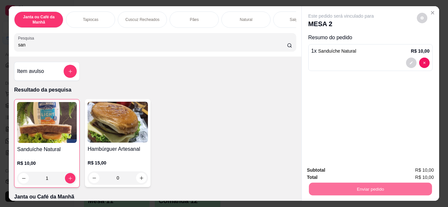
click at [417, 169] on button "Enviar pedido" at bounding box center [417, 171] width 36 height 12
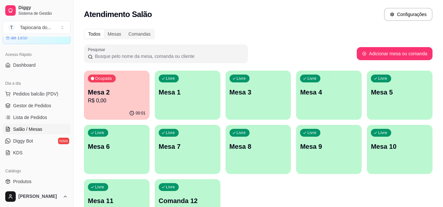
click at [185, 100] on div "Livre Mesa 1" at bounding box center [188, 91] width 66 height 41
click at [193, 101] on div "Livre Mesa 1" at bounding box center [188, 91] width 64 height 40
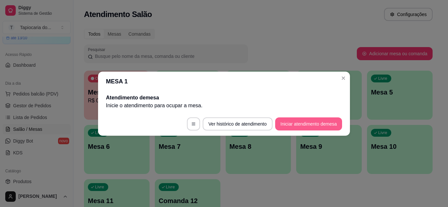
click at [294, 128] on button "Iniciar atendimento de mesa" at bounding box center [308, 124] width 67 height 13
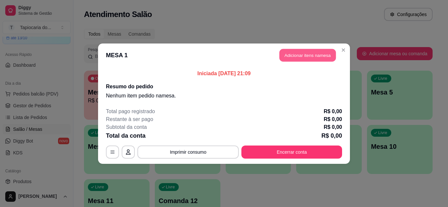
click at [323, 53] on button "Adicionar itens na mesa" at bounding box center [307, 55] width 56 height 13
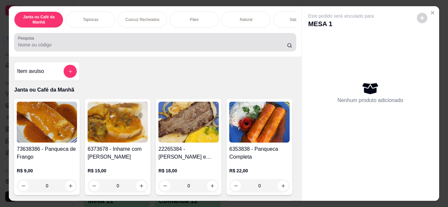
click at [239, 45] on input "Pesquisa" at bounding box center [152, 45] width 269 height 7
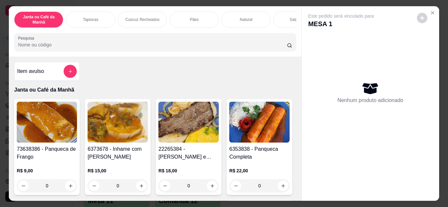
click at [131, 46] on input "Pesquisa" at bounding box center [152, 45] width 269 height 7
click at [140, 188] on icon "increase-product-quantity" at bounding box center [142, 187] width 4 height 4
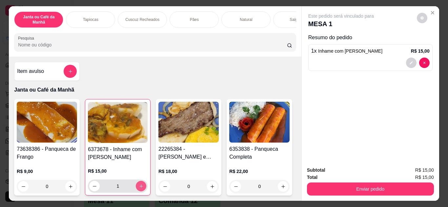
type input "1"
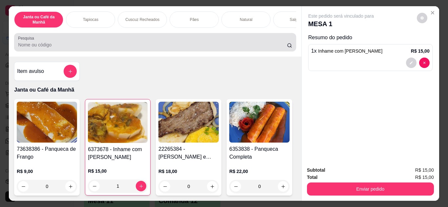
click at [136, 49] on div at bounding box center [155, 42] width 274 height 13
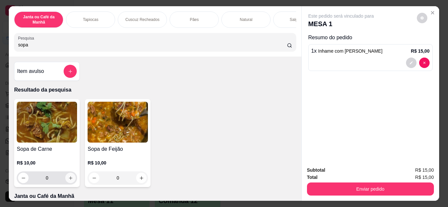
type input "sopa"
click at [68, 181] on icon "increase-product-quantity" at bounding box center [70, 178] width 5 height 5
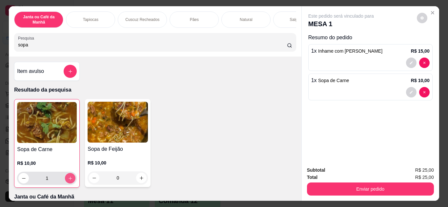
type input "1"
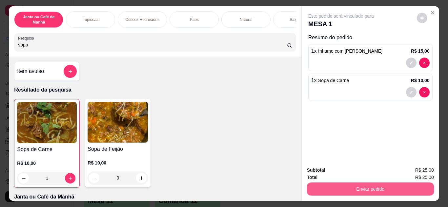
click at [341, 188] on button "Enviar pedido" at bounding box center [370, 189] width 127 height 13
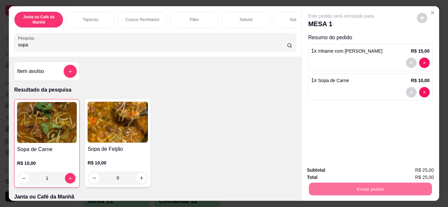
click at [414, 169] on button "Enviar pedido" at bounding box center [416, 171] width 37 height 12
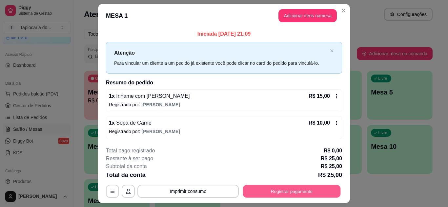
click at [277, 189] on button "Registrar pagamento" at bounding box center [292, 191] width 98 height 13
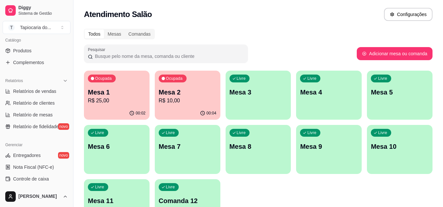
scroll to position [197, 0]
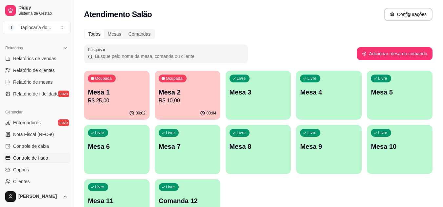
click at [48, 155] on span "Controle de fiado" at bounding box center [30, 158] width 35 height 7
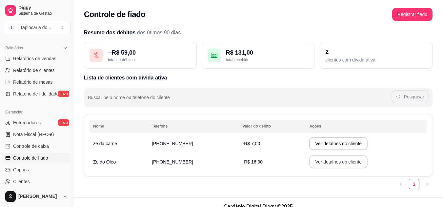
click at [321, 161] on button "Ver detalhes do cliente" at bounding box center [338, 162] width 58 height 13
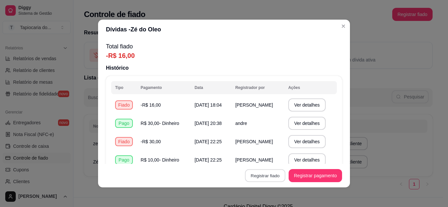
click at [268, 174] on button "Registrar fiado" at bounding box center [265, 176] width 40 height 13
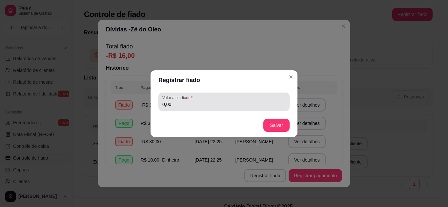
click at [177, 105] on input "0,00" at bounding box center [223, 104] width 123 height 7
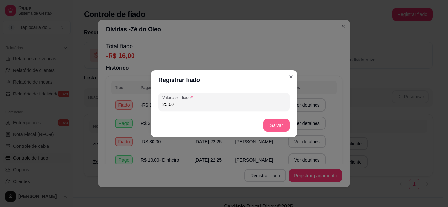
type input "25,00"
click at [275, 129] on button "Salvar" at bounding box center [276, 125] width 26 height 13
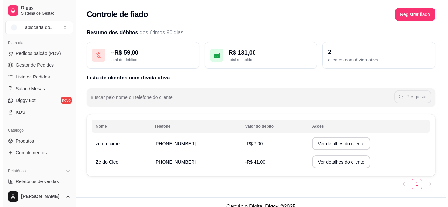
scroll to position [66, 0]
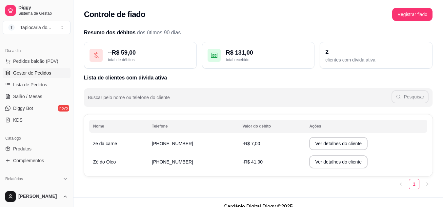
click at [36, 74] on span "Gestor de Pedidos" at bounding box center [32, 73] width 38 height 7
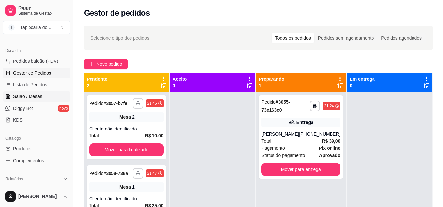
click at [38, 96] on span "Salão / Mesas" at bounding box center [27, 96] width 29 height 7
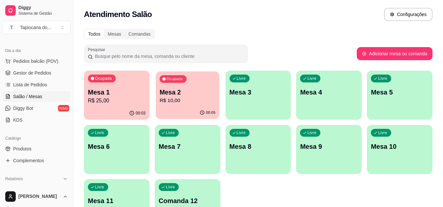
click at [182, 105] on p "R$ 10,00" at bounding box center [187, 101] width 56 height 8
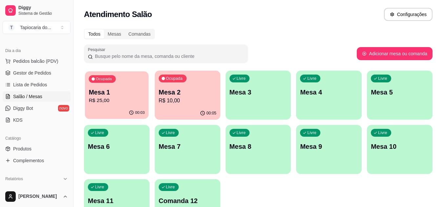
click at [104, 103] on p "R$ 25,00" at bounding box center [117, 101] width 56 height 8
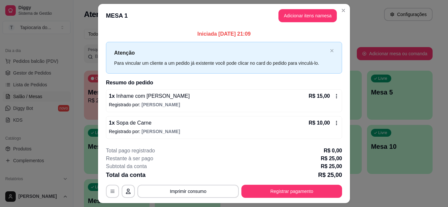
scroll to position [17, 0]
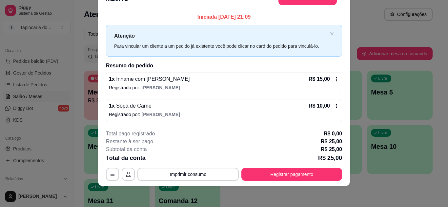
click at [334, 77] on icon at bounding box center [336, 79] width 5 height 5
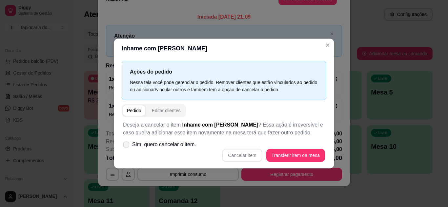
click at [126, 140] on label "Sim, quero cancelar o item." at bounding box center [159, 144] width 78 height 13
click at [126, 146] on input "Sim, quero cancelar o item." at bounding box center [125, 148] width 4 height 4
checkbox input "true"
click at [245, 154] on button "Cancelar item" at bounding box center [242, 155] width 39 height 13
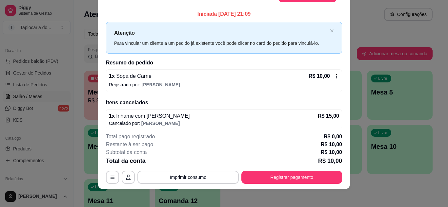
click at [334, 76] on icon at bounding box center [336, 76] width 5 height 5
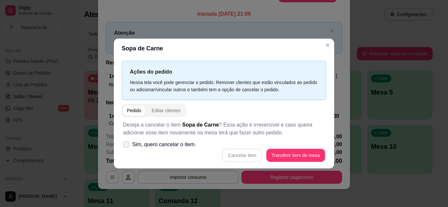
click at [126, 146] on icon at bounding box center [126, 145] width 5 height 4
click at [126, 146] on input "Sim, quero cancelar o item." at bounding box center [125, 148] width 4 height 4
checkbox input "true"
click at [245, 154] on button "Cancelar item" at bounding box center [242, 155] width 40 height 13
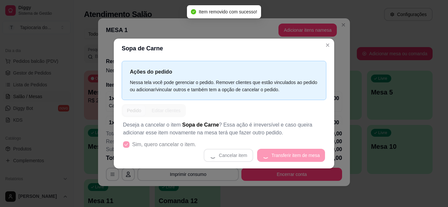
scroll to position [1, 0]
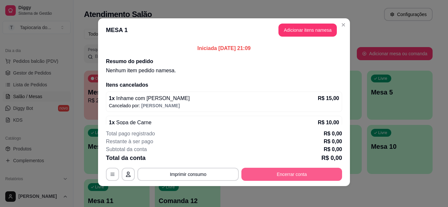
click at [285, 180] on button "Encerrar conta" at bounding box center [291, 174] width 101 height 13
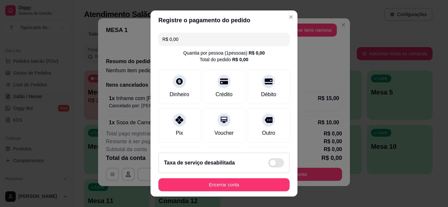
scroll to position [10, 0]
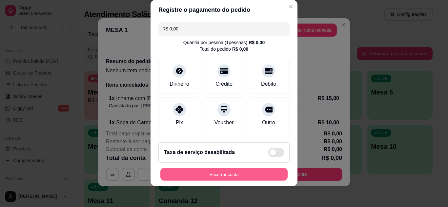
click at [229, 170] on button "Encerrar conta" at bounding box center [223, 174] width 127 height 13
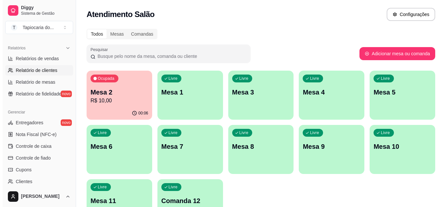
scroll to position [229, 0]
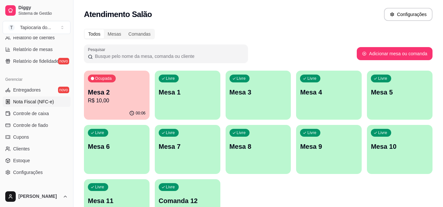
click at [34, 102] on span "Nota Fiscal (NFC-e)" at bounding box center [33, 102] width 41 height 7
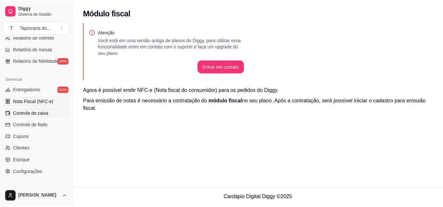
scroll to position [262, 0]
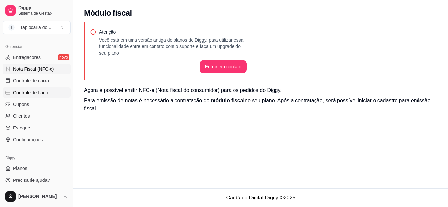
click at [24, 91] on span "Controle de fiado" at bounding box center [30, 92] width 35 height 7
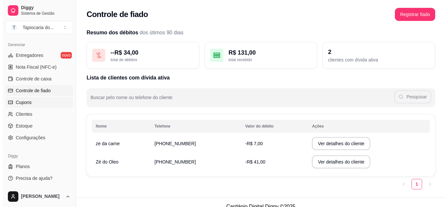
scroll to position [231, 0]
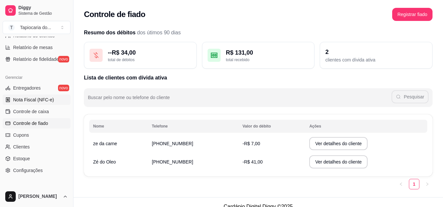
click at [24, 99] on span "Nota Fiscal (NFC-e)" at bounding box center [33, 100] width 41 height 7
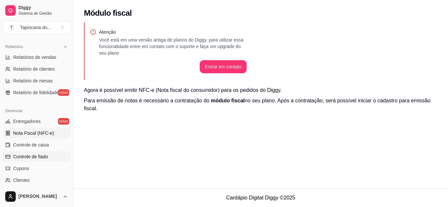
scroll to position [199, 0]
click at [40, 133] on span "Nota Fiscal (NFC-e)" at bounding box center [33, 132] width 41 height 7
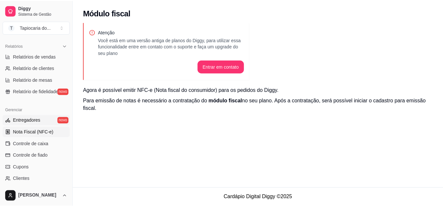
scroll to position [231, 0]
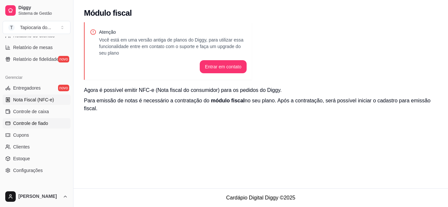
click at [43, 124] on span "Controle de fiado" at bounding box center [30, 123] width 35 height 7
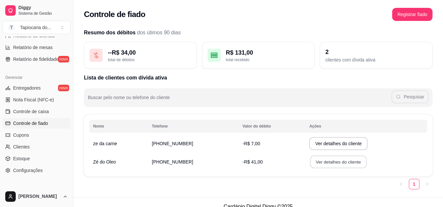
click at [316, 162] on button "Ver detalhes do cliente" at bounding box center [338, 162] width 56 height 13
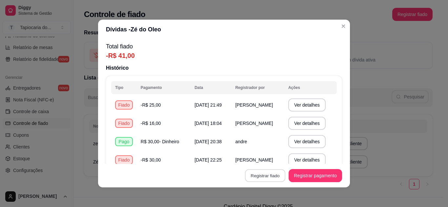
click at [269, 177] on button "Registrar fiado" at bounding box center [265, 176] width 40 height 13
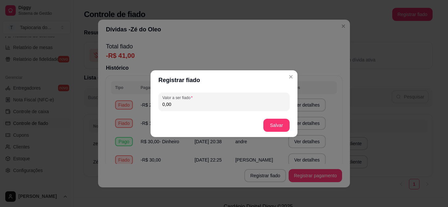
click at [189, 103] on input "0,00" at bounding box center [223, 104] width 123 height 7
type input "4,00"
click at [282, 122] on button "Salvar" at bounding box center [276, 125] width 26 height 13
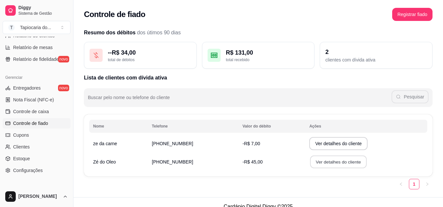
click at [315, 161] on button "Ver detalhes do cliente" at bounding box center [338, 162] width 56 height 13
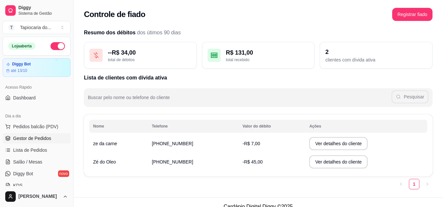
click at [24, 141] on span "Gestor de Pedidos" at bounding box center [32, 138] width 38 height 7
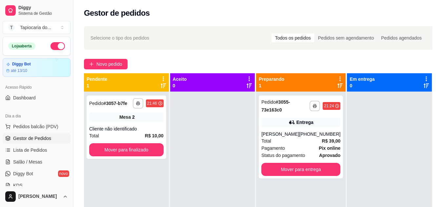
click at [56, 48] on button "button" at bounding box center [57, 46] width 14 height 8
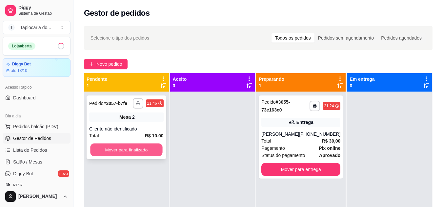
click at [111, 147] on button "Mover para finalizado" at bounding box center [126, 150] width 72 height 13
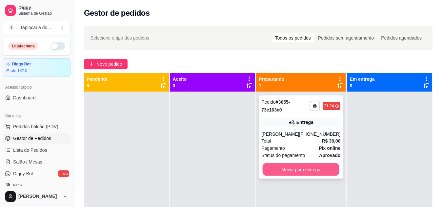
click at [300, 174] on button "Mover para entrega" at bounding box center [301, 170] width 77 height 13
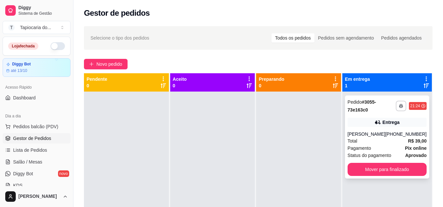
click at [374, 147] on div "Pagamento Pix online" at bounding box center [386, 148] width 79 height 7
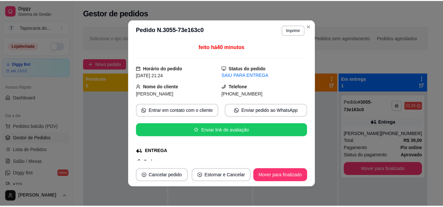
scroll to position [199, 0]
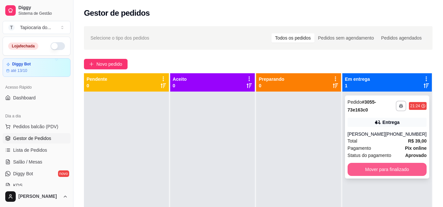
click at [406, 173] on button "Mover para finalizado" at bounding box center [386, 169] width 79 height 13
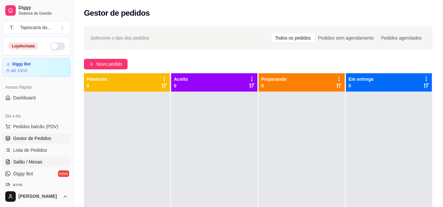
click at [31, 160] on span "Salão / Mesas" at bounding box center [27, 162] width 29 height 7
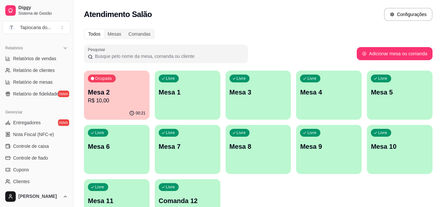
scroll to position [229, 0]
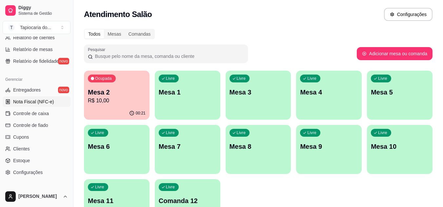
click at [45, 104] on span "Nota Fiscal (NFC-e)" at bounding box center [33, 102] width 41 height 7
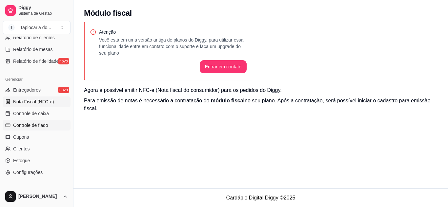
click at [31, 126] on span "Controle de fiado" at bounding box center [30, 125] width 35 height 7
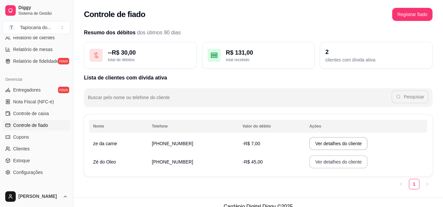
click at [318, 164] on button "Ver detalhes do cliente" at bounding box center [338, 162] width 58 height 13
click at [354, 162] on button "Ver detalhes do cliente" at bounding box center [338, 162] width 56 height 13
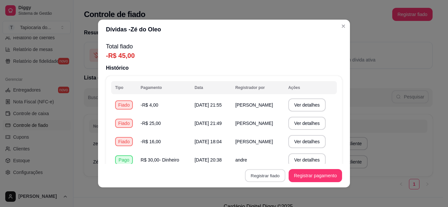
click at [263, 177] on button "Registrar fiado" at bounding box center [265, 176] width 40 height 13
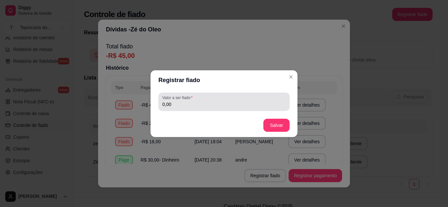
click at [255, 105] on input "0,00" at bounding box center [223, 104] width 123 height 7
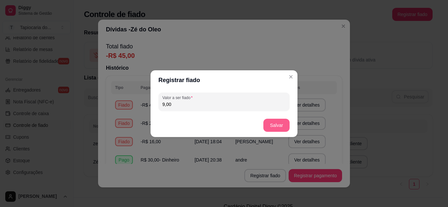
type input "9,00"
click at [273, 126] on button "Salvar" at bounding box center [276, 125] width 26 height 13
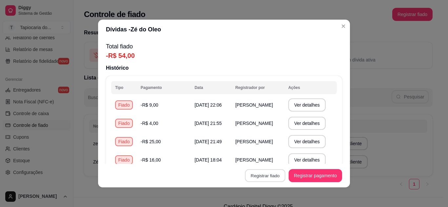
click at [258, 178] on button "Registrar fiado" at bounding box center [265, 176] width 40 height 13
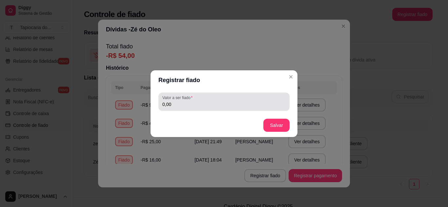
click at [198, 107] on input "0,00" at bounding box center [223, 104] width 123 height 7
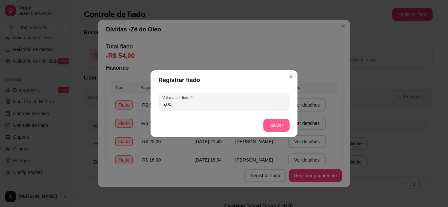
type input "5,00"
click at [274, 125] on button "Salvar" at bounding box center [276, 125] width 26 height 13
